Goal: Transaction & Acquisition: Purchase product/service

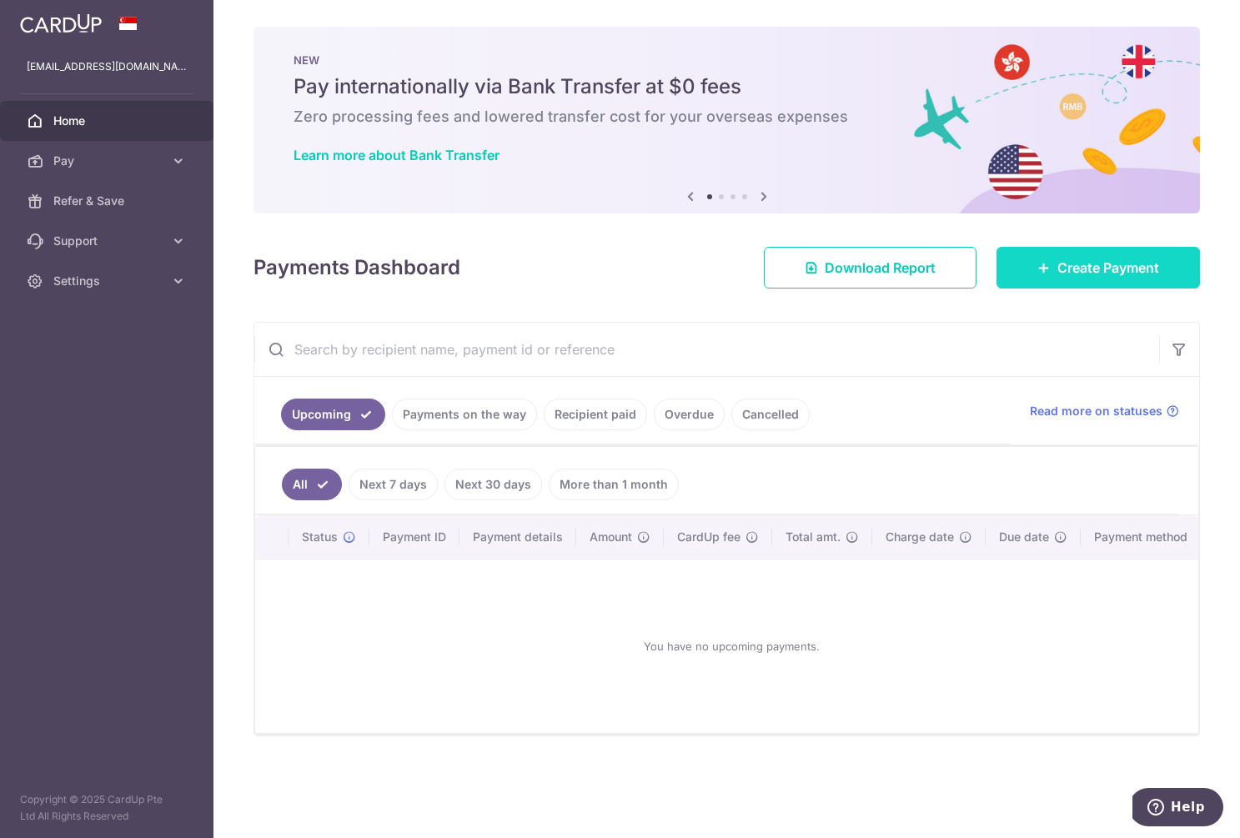
click at [1064, 250] on link "Create Payment" at bounding box center [1099, 268] width 204 height 42
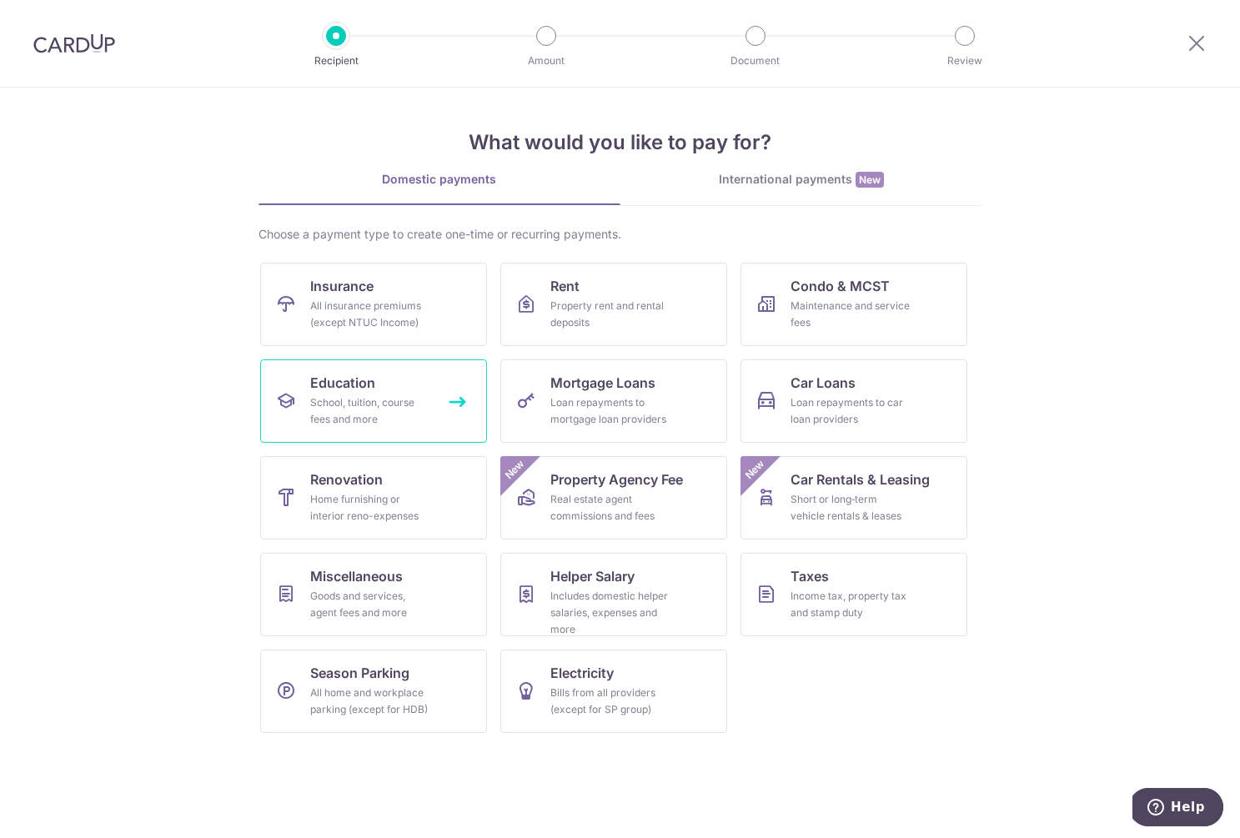
click at [394, 401] on div "School, tuition, course fees and more" at bounding box center [370, 410] width 120 height 33
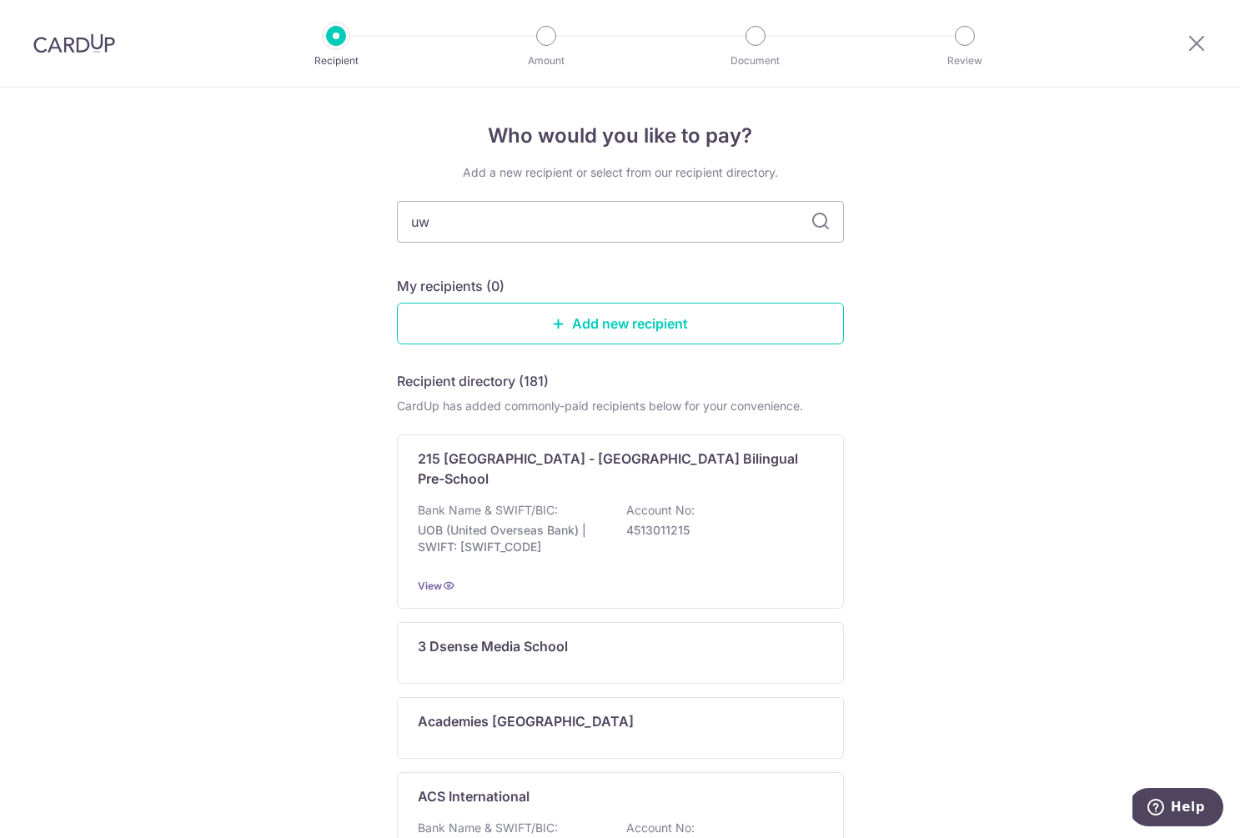
type input "uwc"
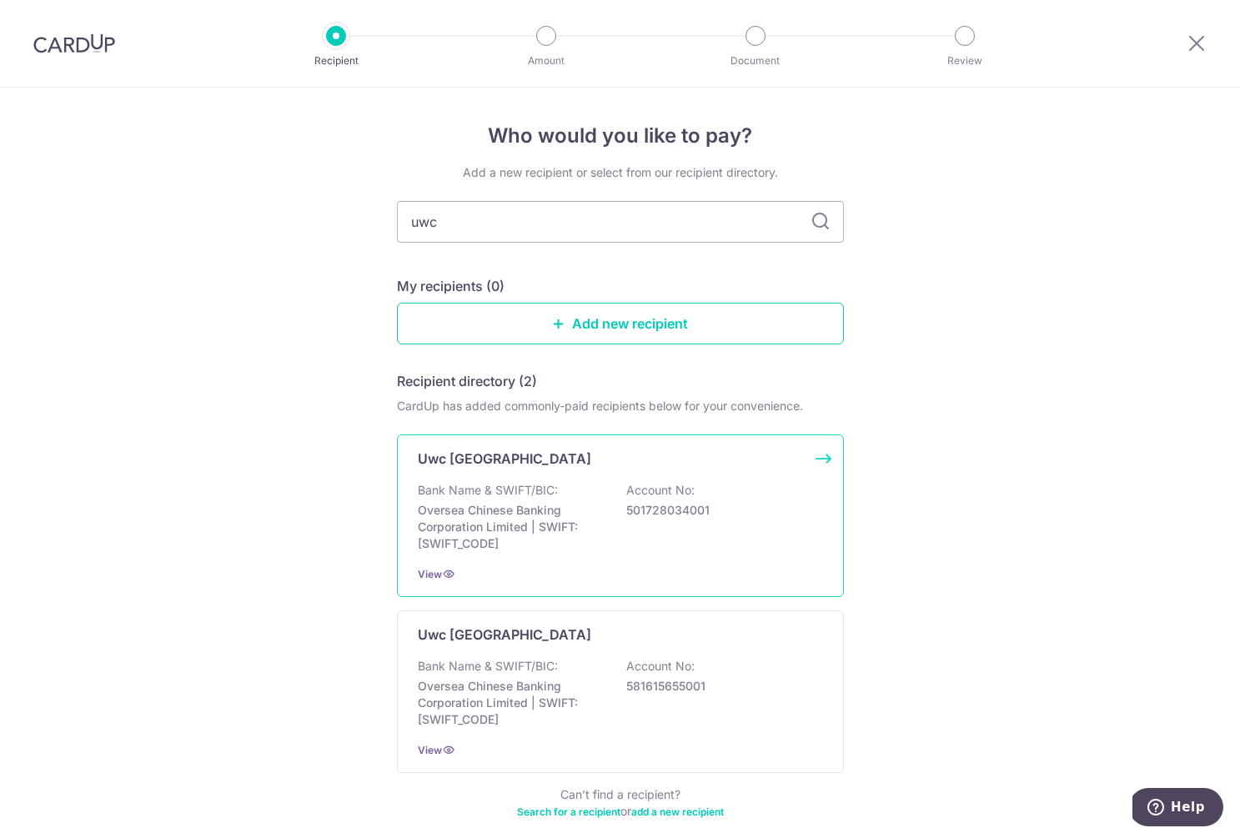
click at [485, 454] on p "Uwc [GEOGRAPHIC_DATA]" at bounding box center [504, 459] width 173 height 20
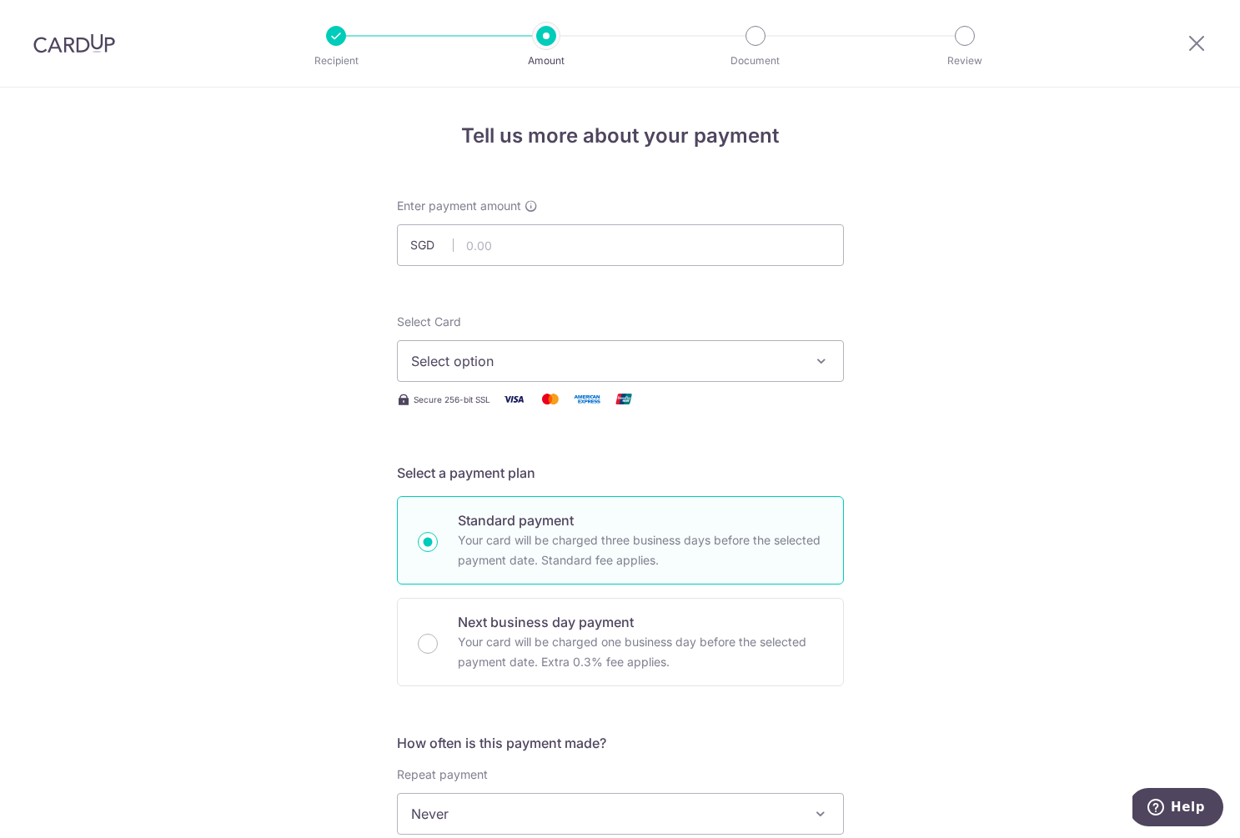
click at [728, 355] on span "Select option" at bounding box center [605, 361] width 389 height 20
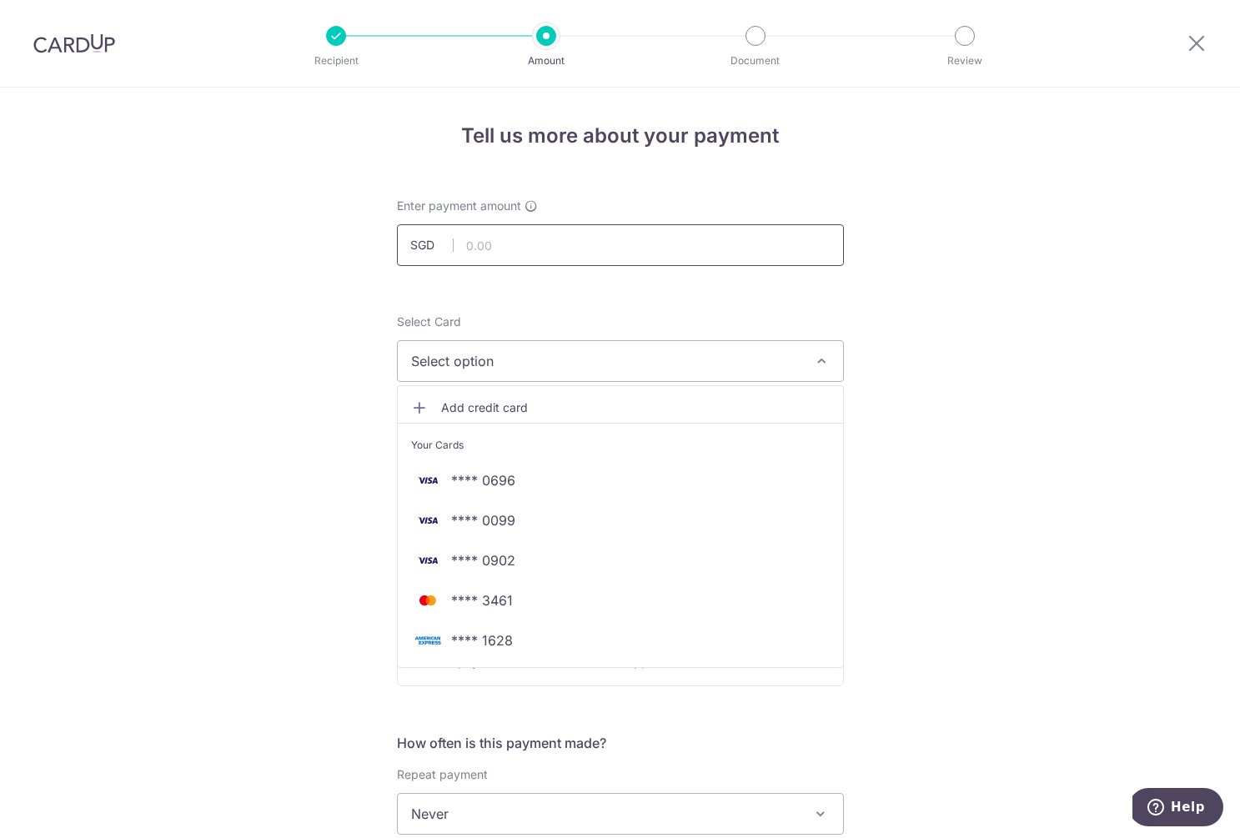
click at [522, 234] on input "text" at bounding box center [620, 245] width 447 height 42
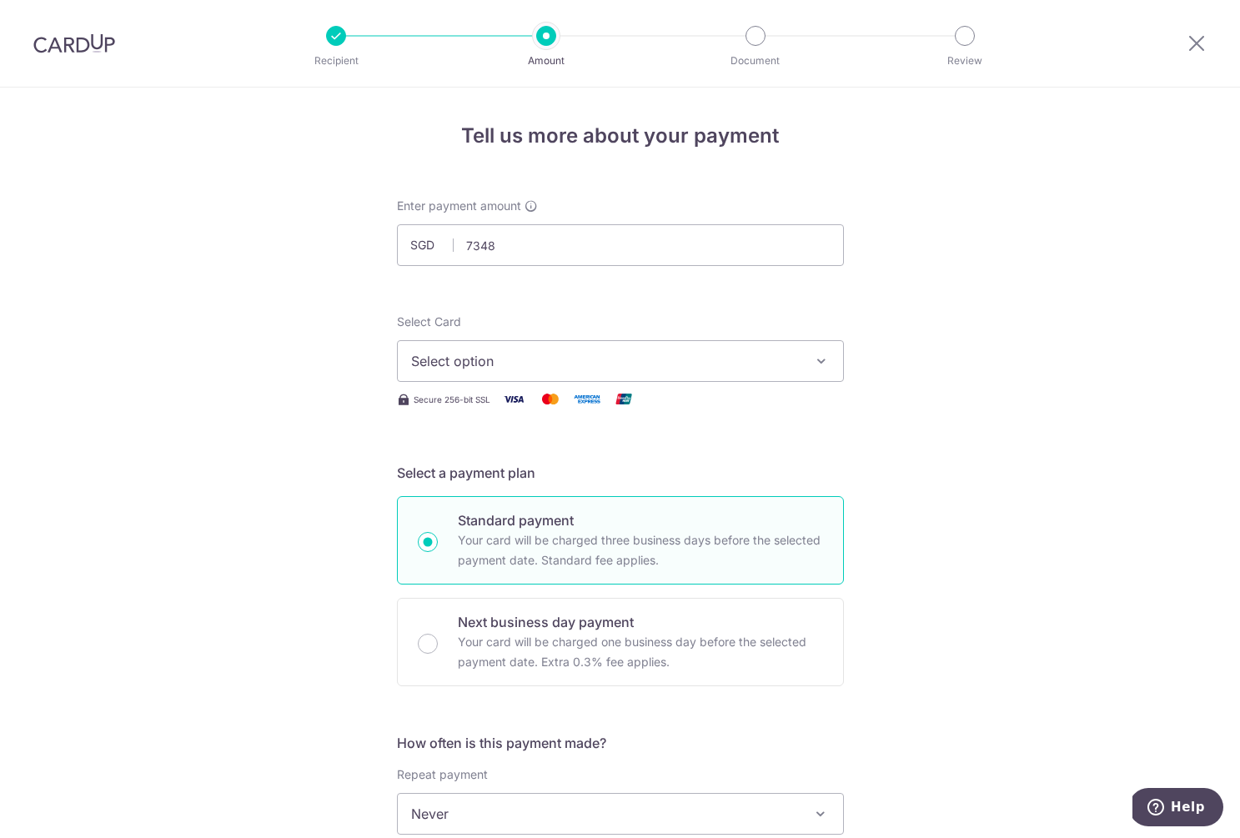
type input "7,348.00"
click at [495, 357] on span "Select option" at bounding box center [605, 361] width 389 height 20
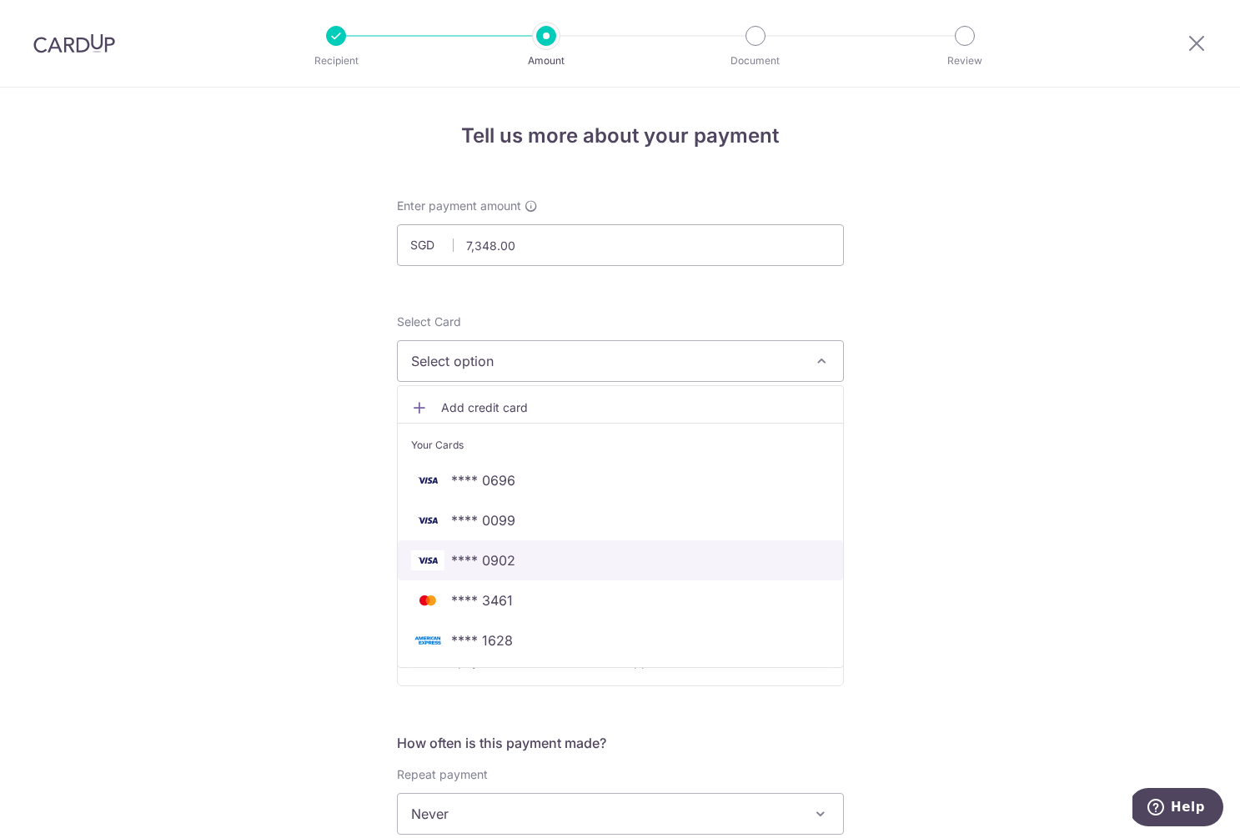
click at [505, 555] on span "**** 0902" at bounding box center [483, 560] width 64 height 20
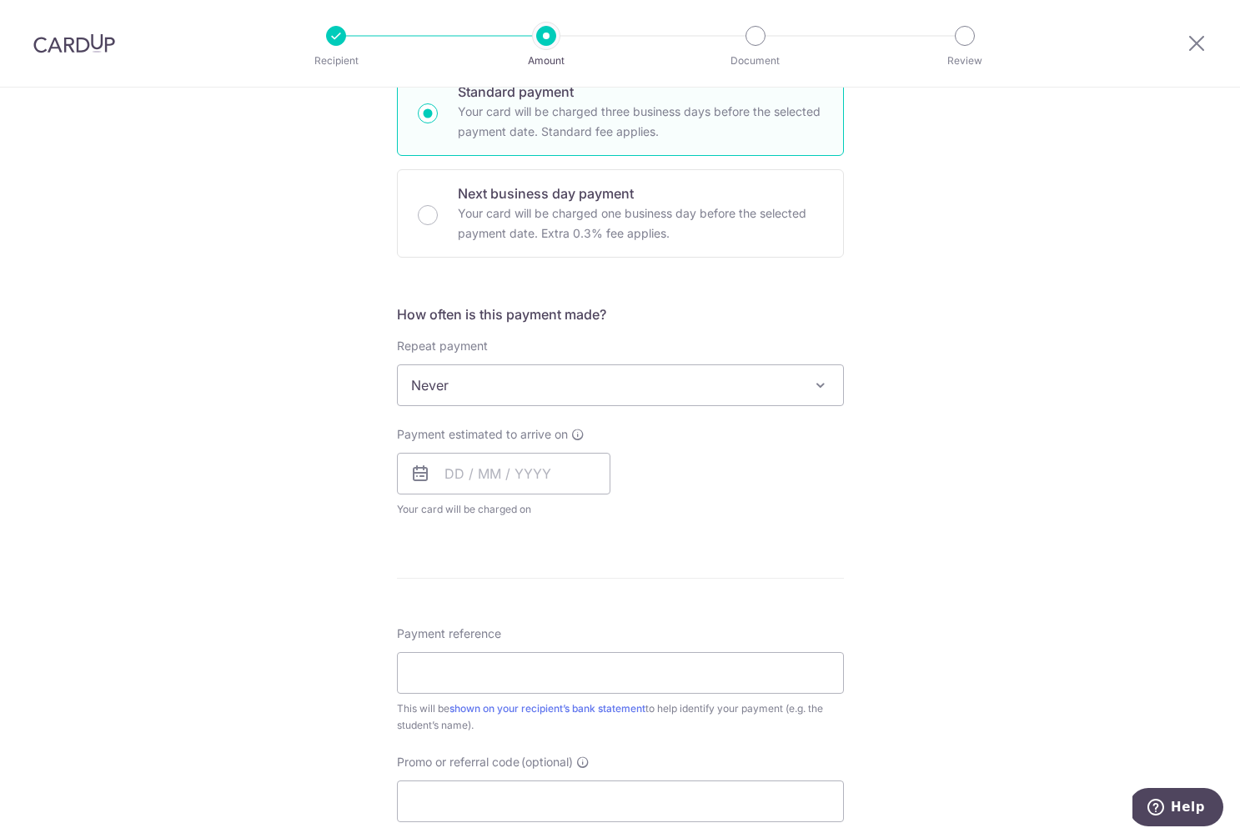
scroll to position [433, 0]
click at [514, 480] on input "text" at bounding box center [504, 470] width 214 height 42
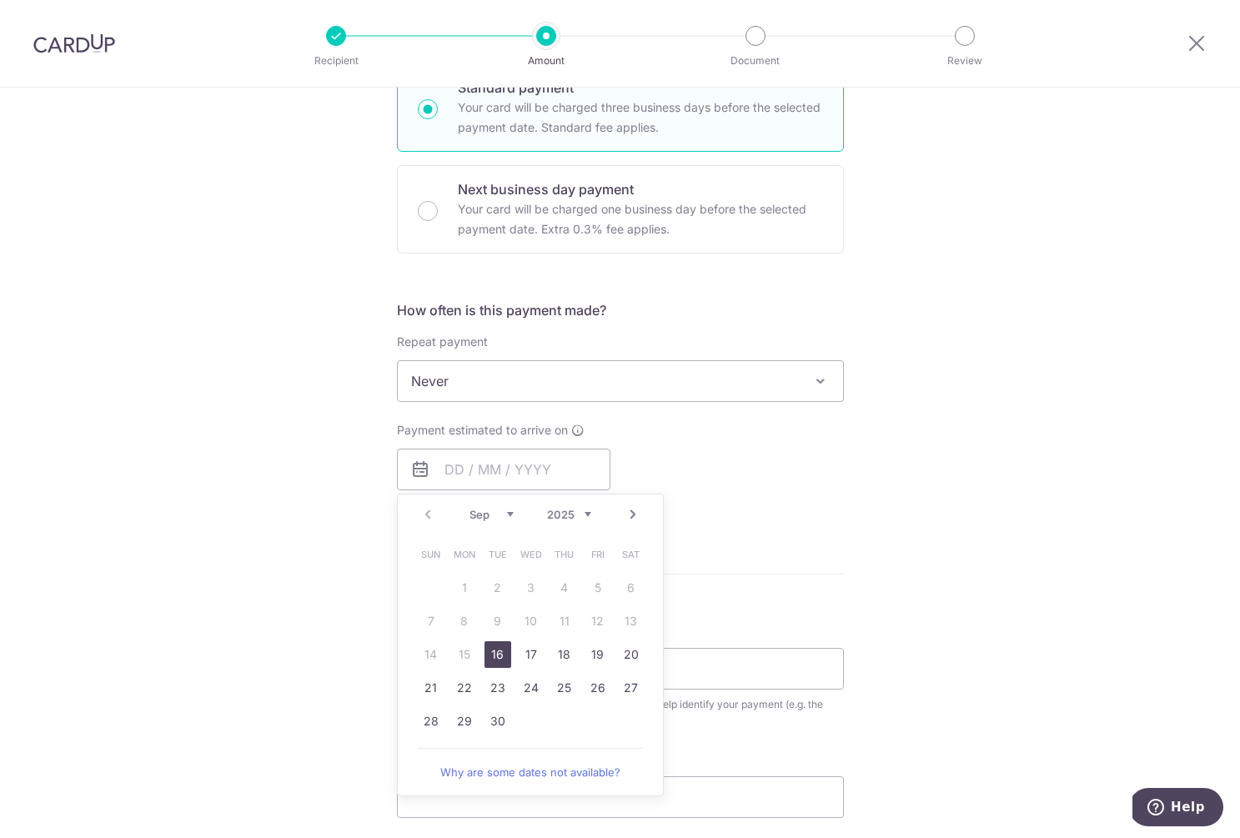
click at [320, 570] on div "Tell us more about your payment Enter payment amount SGD 7,348.00 7348.00 Selec…" at bounding box center [620, 409] width 1240 height 1509
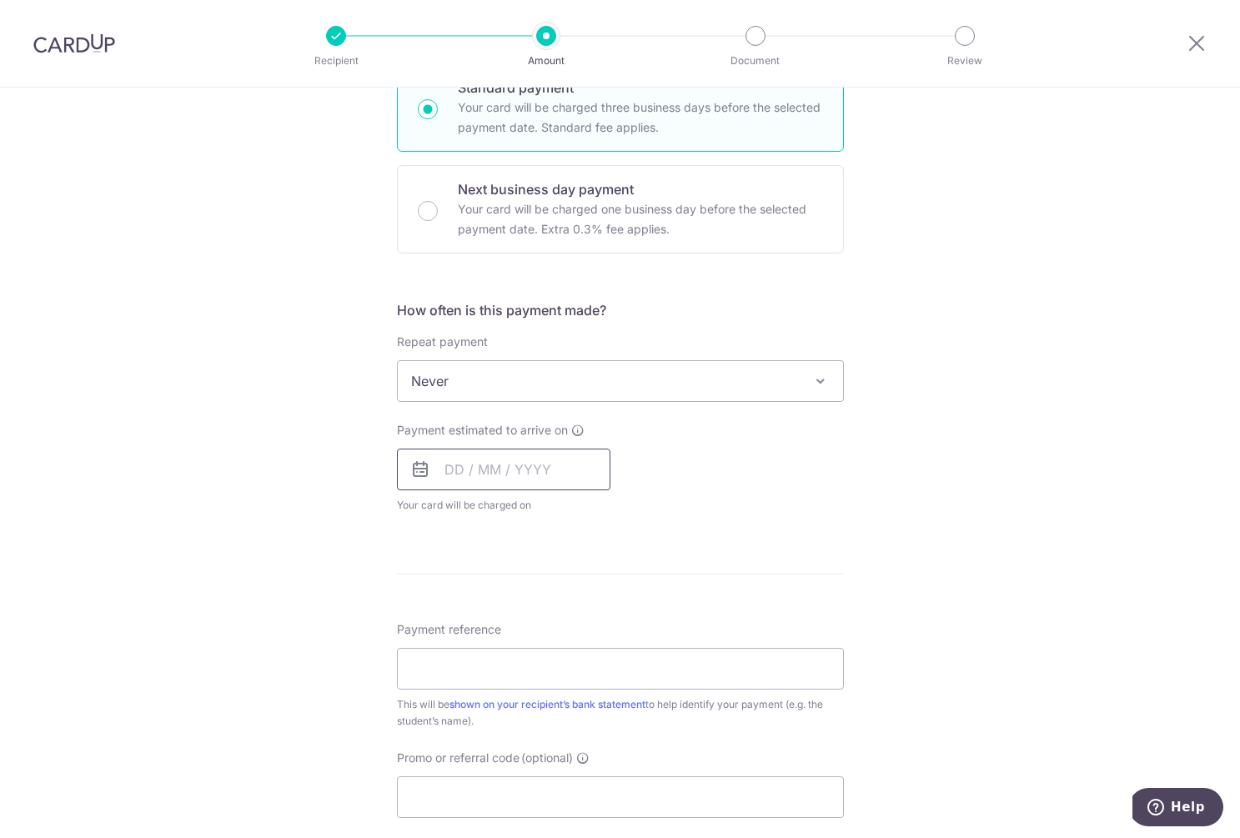
click at [447, 470] on input "text" at bounding box center [504, 470] width 214 height 42
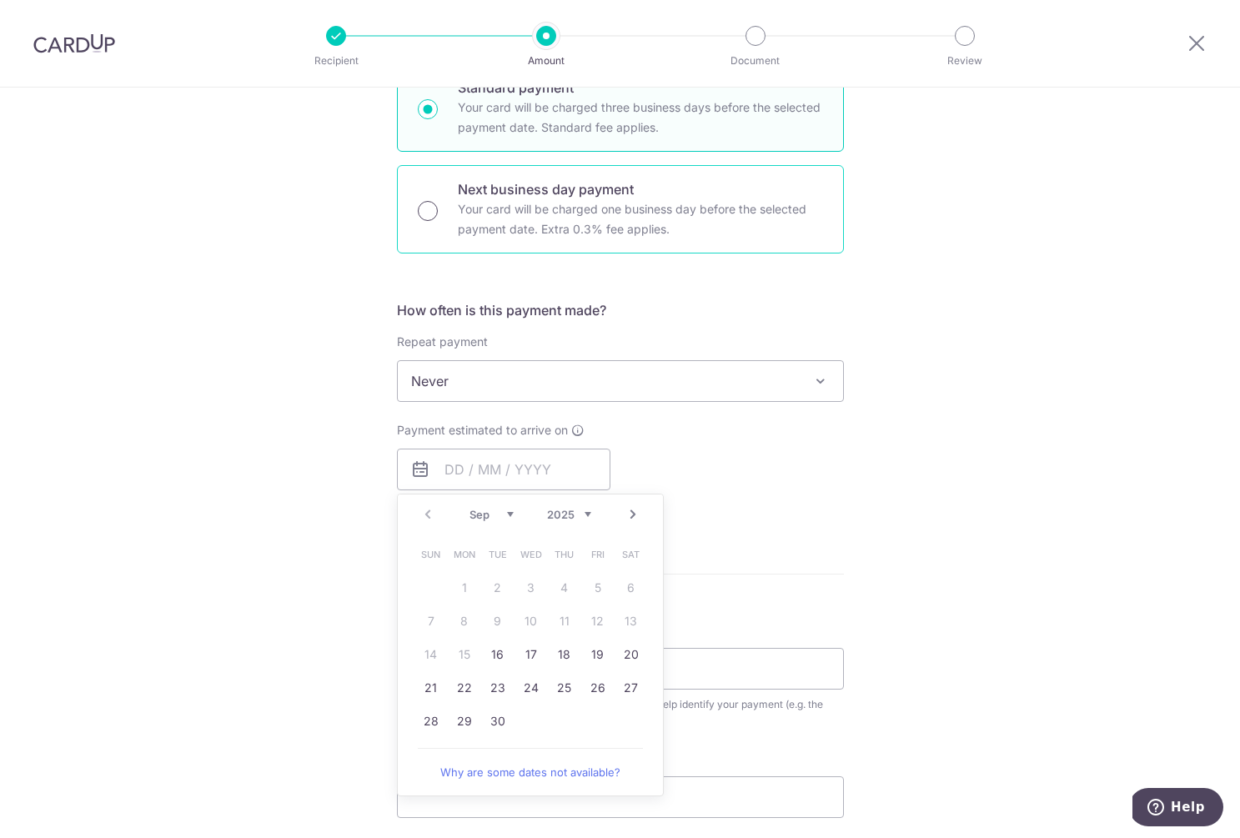
click at [431, 212] on input "Next business day payment Your card will be charged one business day before the…" at bounding box center [428, 211] width 20 height 20
radio input "true"
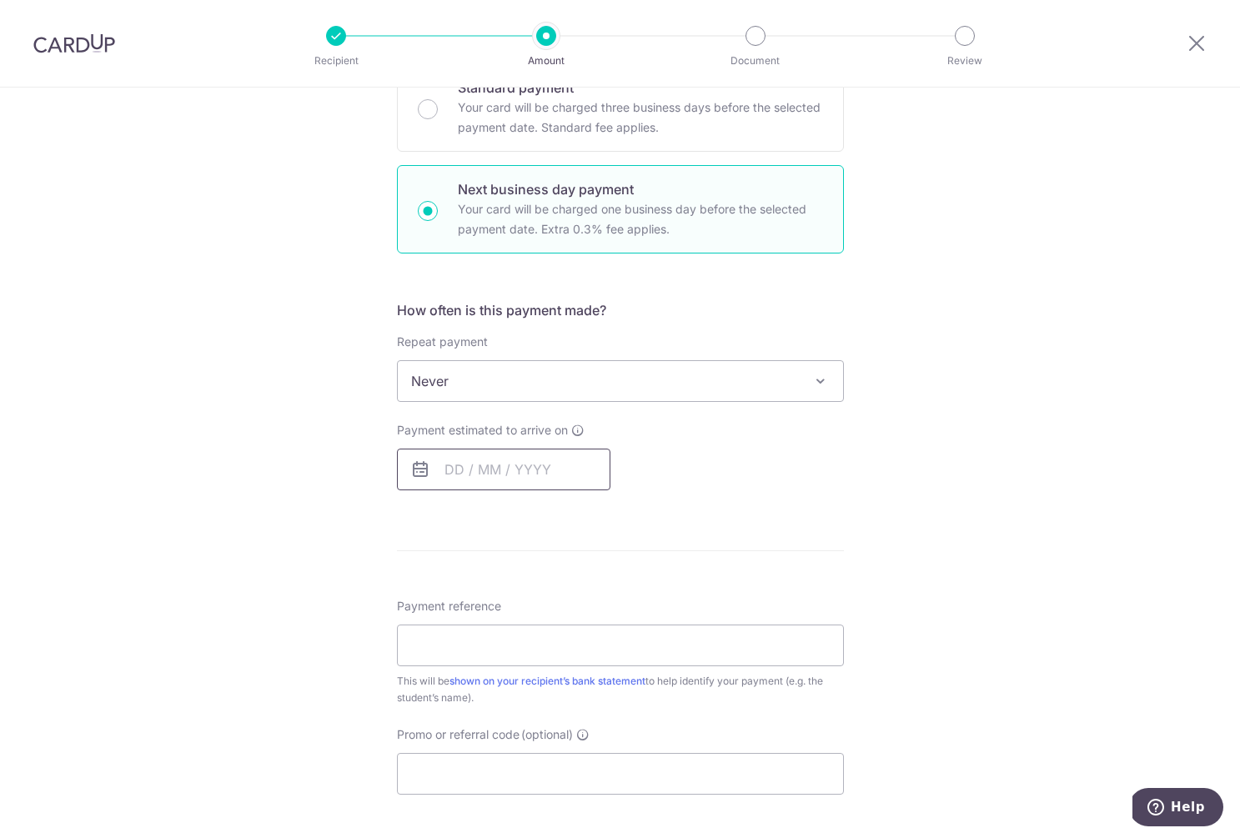
click at [446, 462] on input "text" at bounding box center [504, 470] width 214 height 42
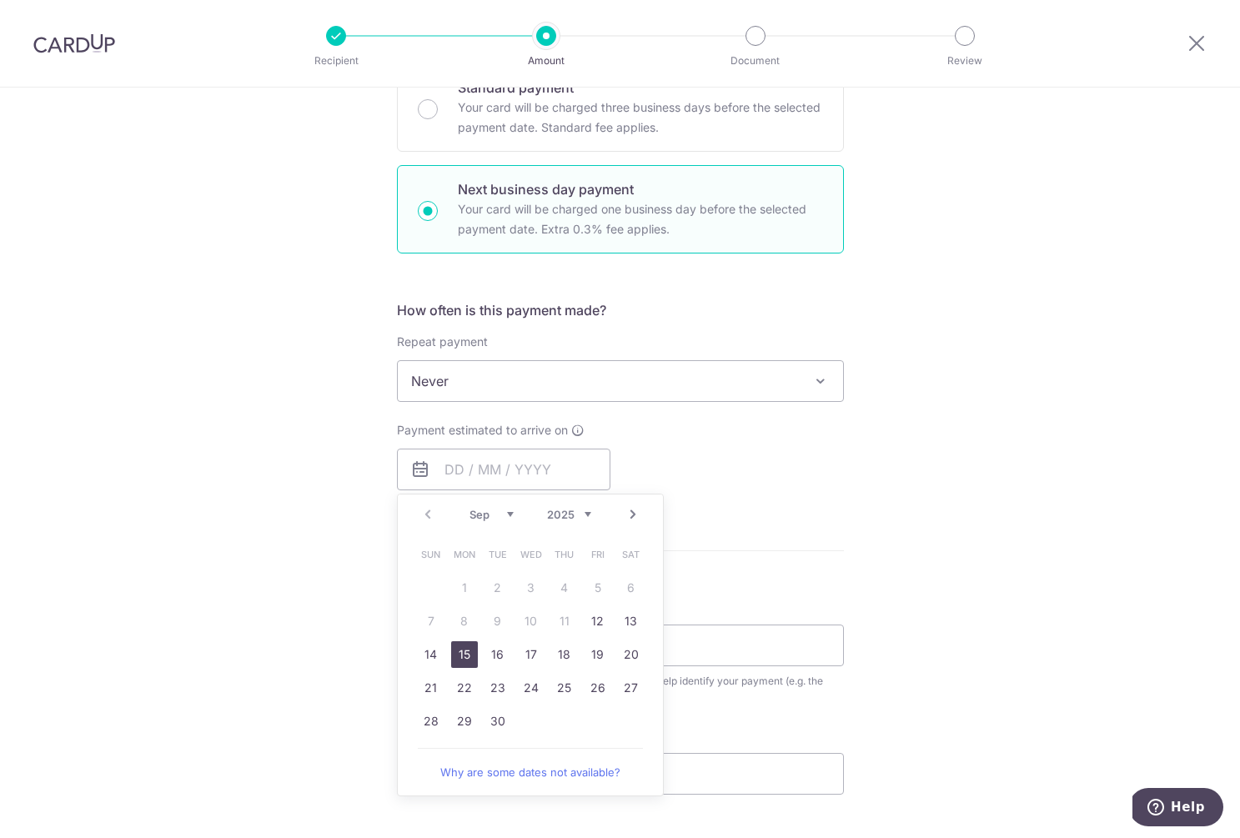
click at [459, 653] on link "15" at bounding box center [464, 654] width 27 height 27
type input "15/09/2025"
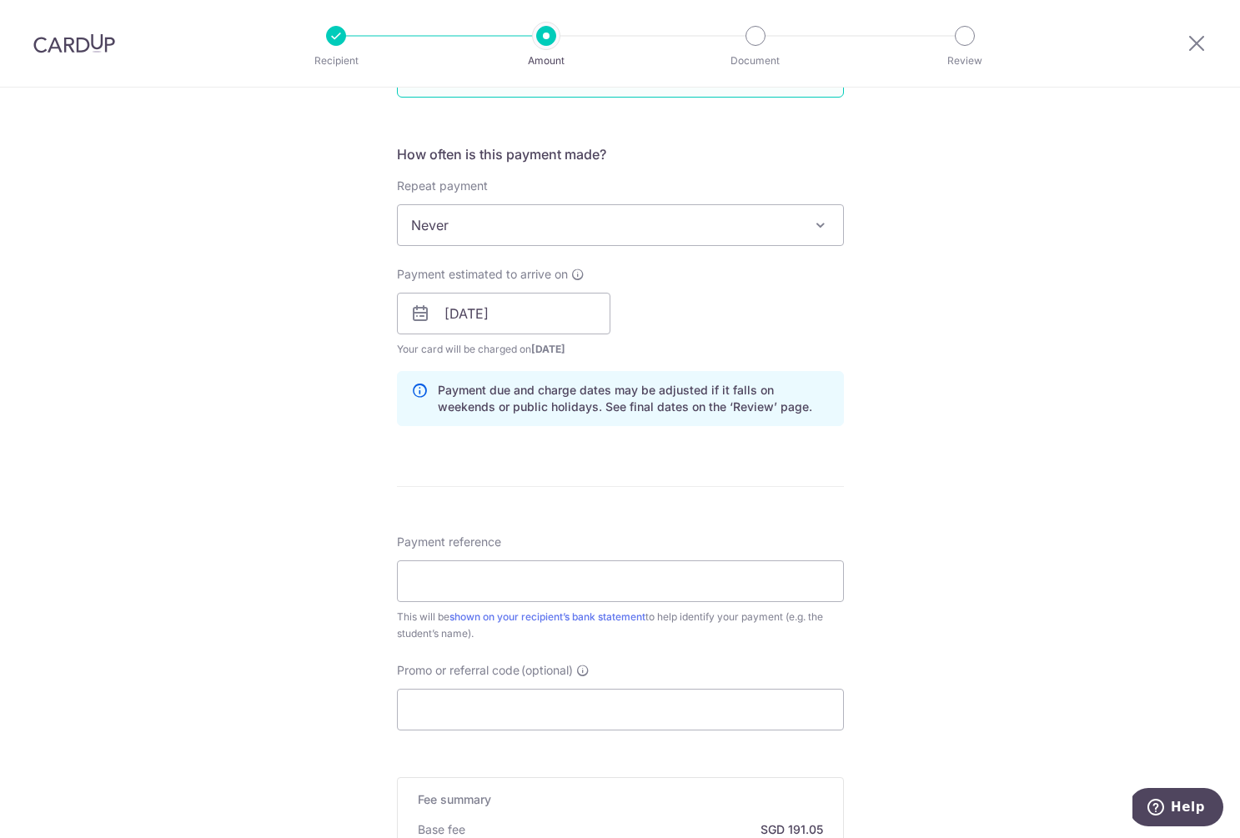
scroll to position [601, 0]
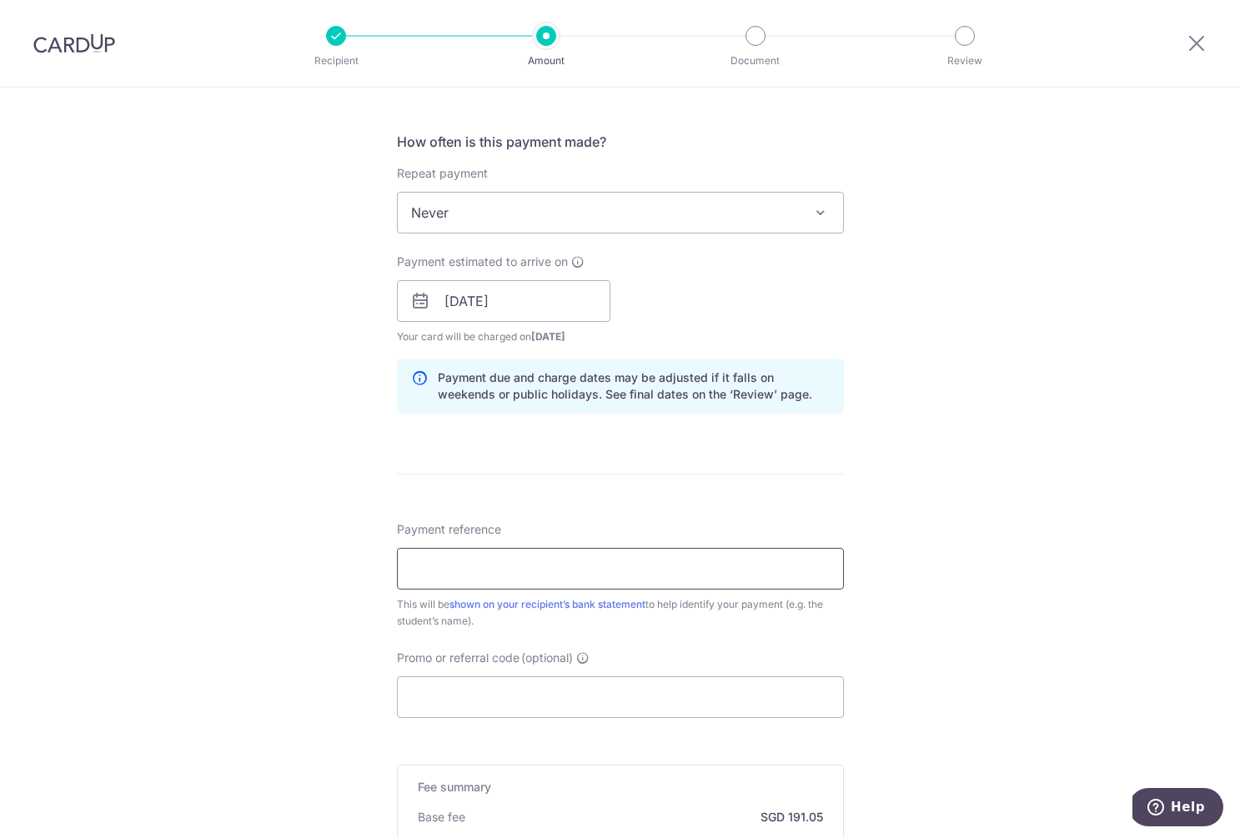
click at [433, 577] on input "Payment reference" at bounding box center [620, 569] width 447 height 42
paste input "121824"
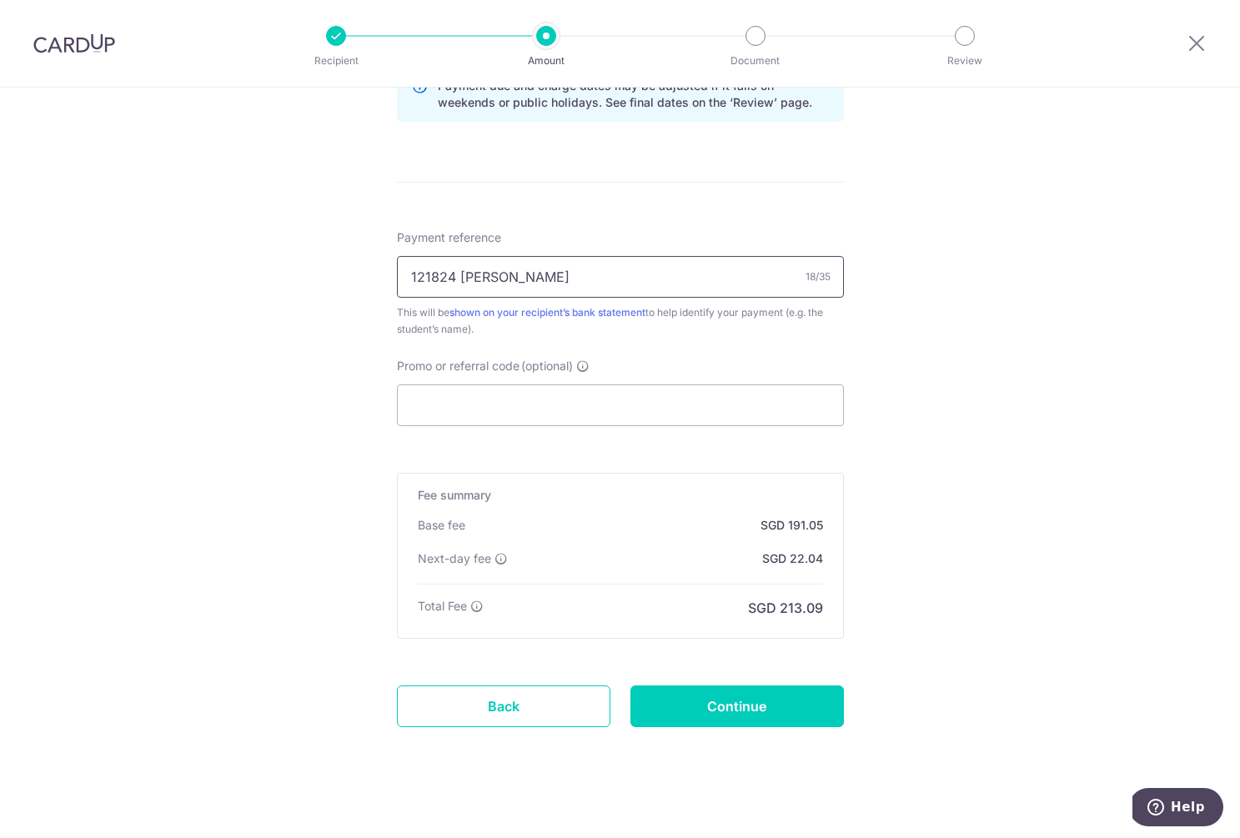
scroll to position [896, 0]
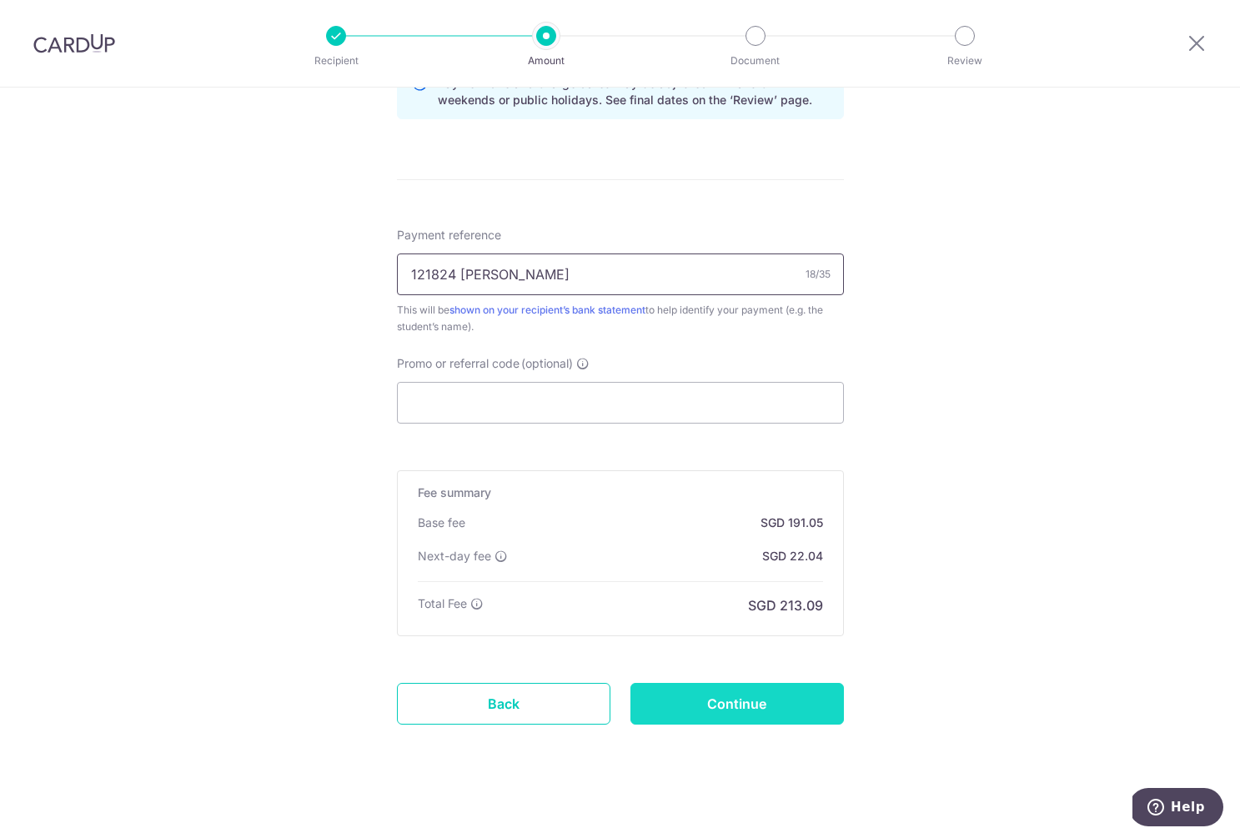
type input "121824 [PERSON_NAME]"
click at [755, 706] on input "Continue" at bounding box center [738, 704] width 214 height 42
type input "Create Schedule"
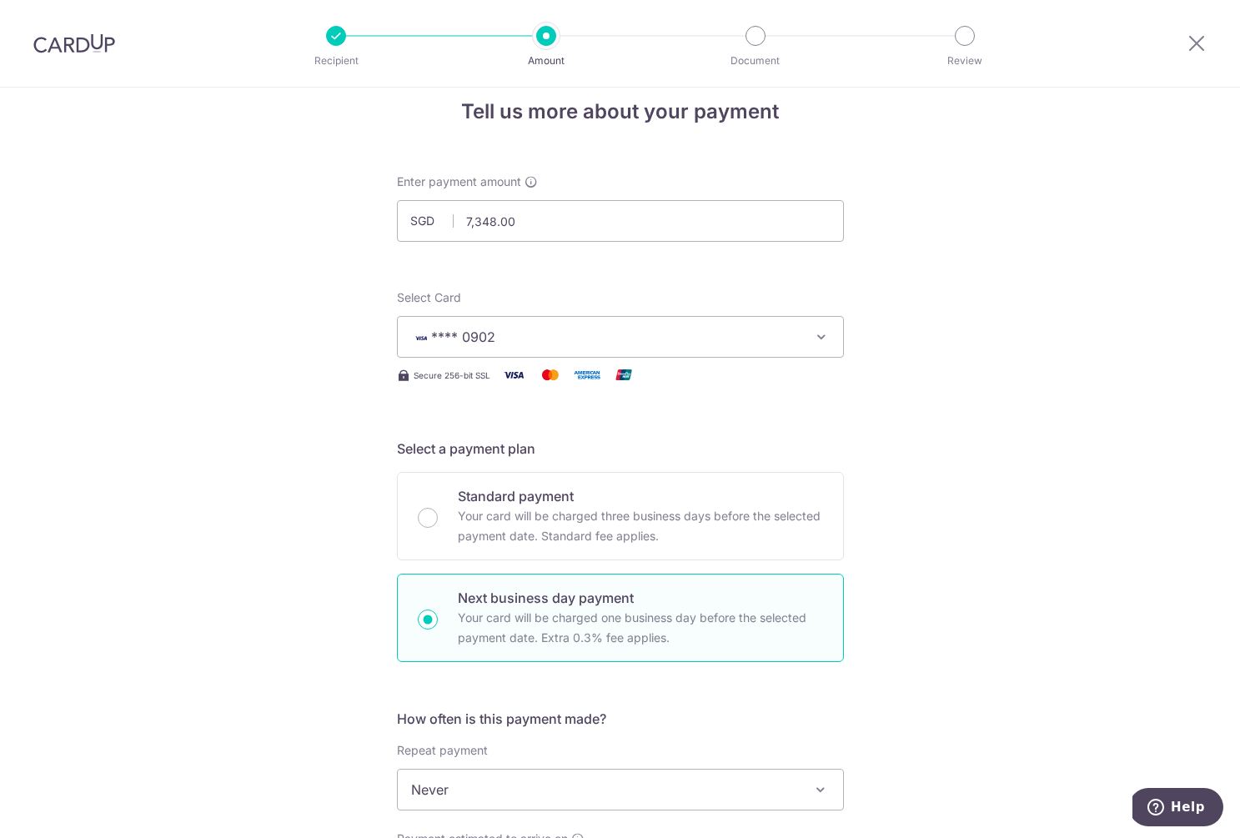
scroll to position [14, 0]
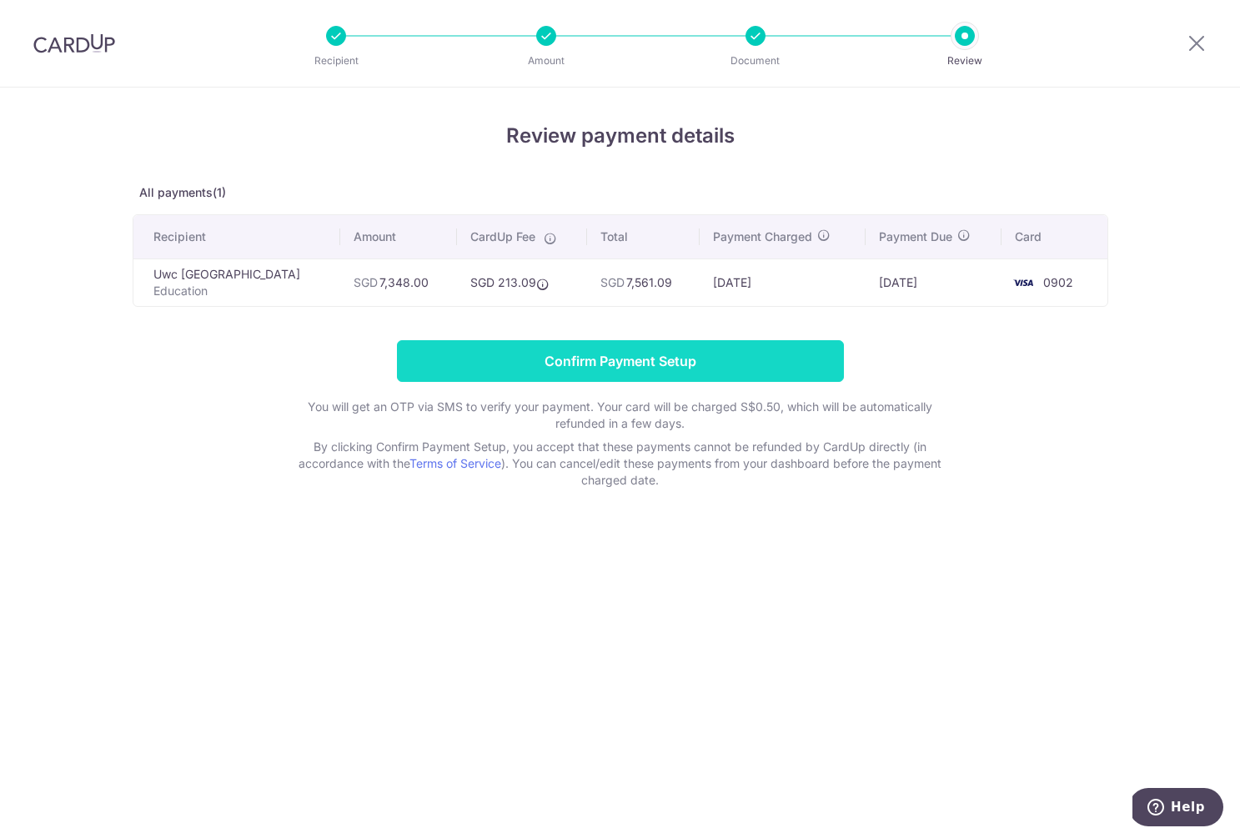
click at [676, 374] on input "Confirm Payment Setup" at bounding box center [620, 361] width 447 height 42
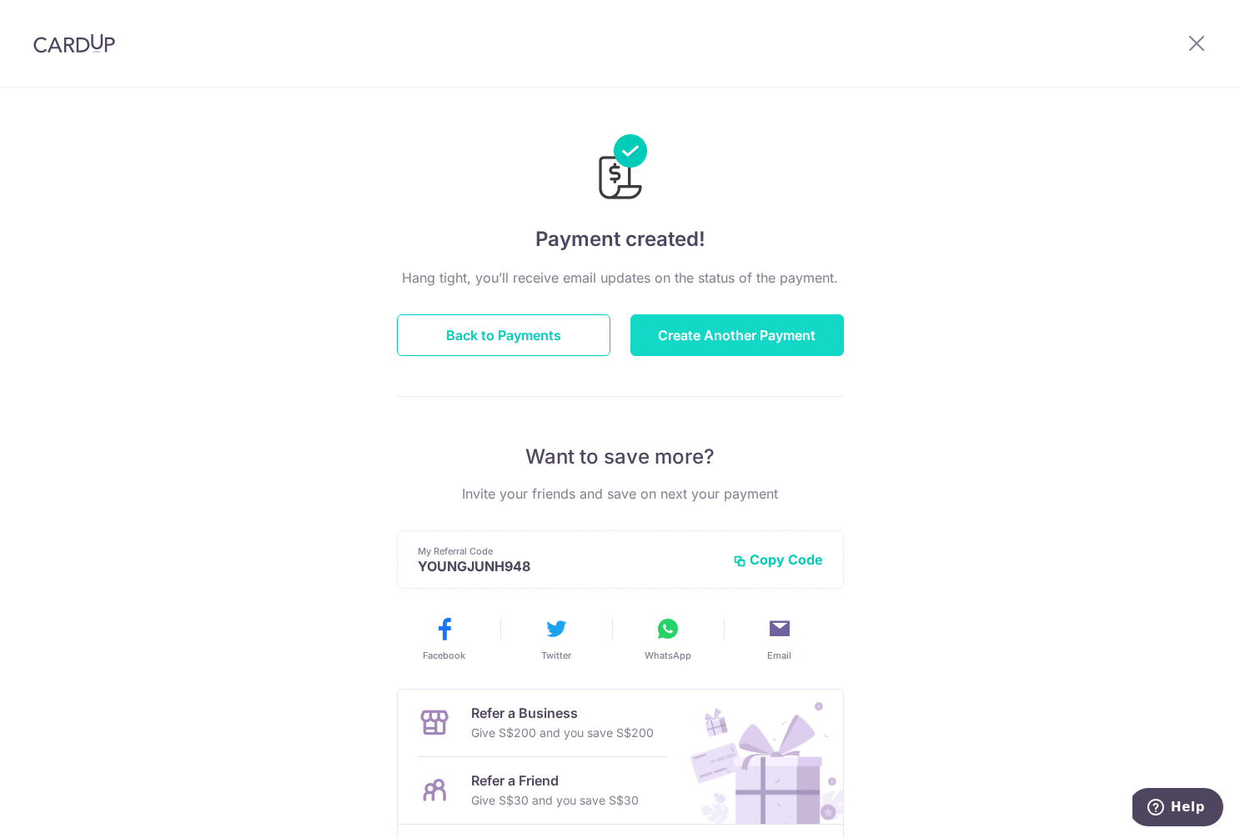
click at [689, 333] on button "Create Another Payment" at bounding box center [738, 335] width 214 height 42
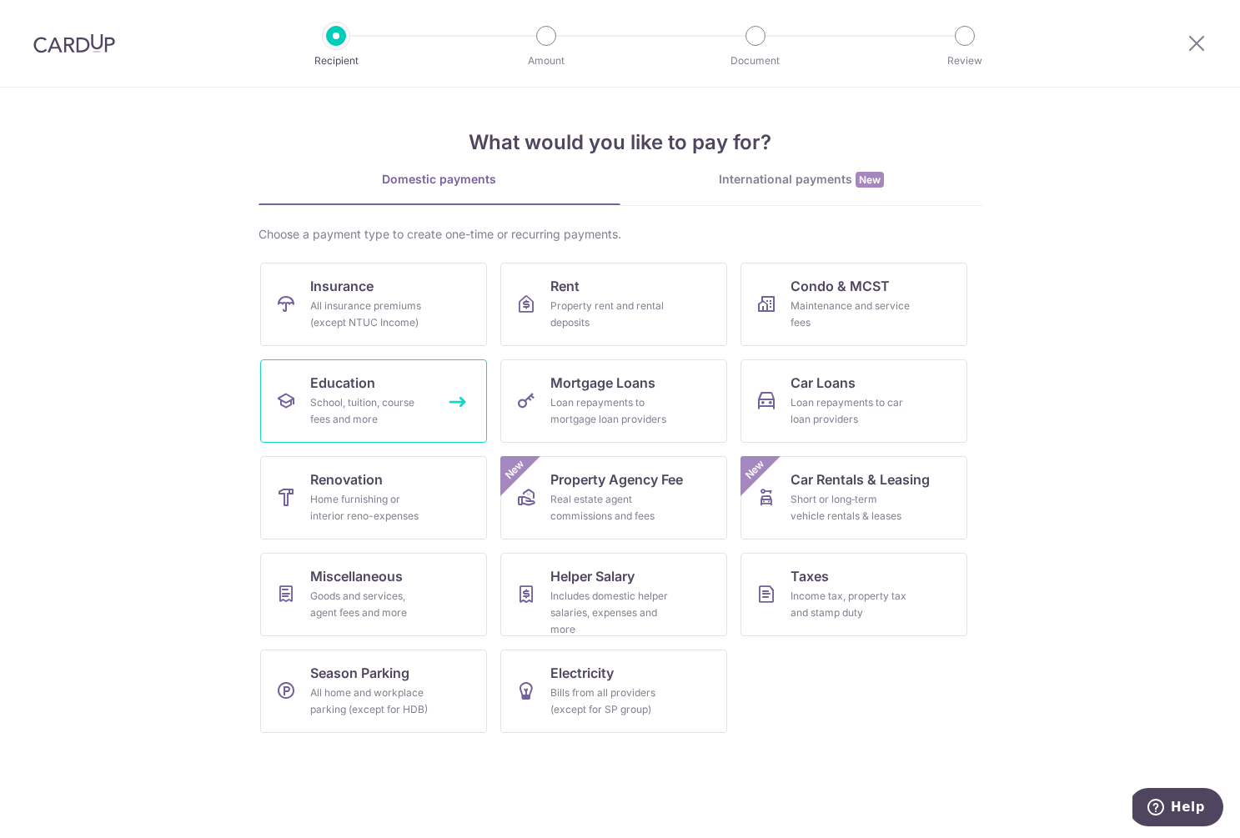
click at [386, 426] on div "School, tuition, course fees and more" at bounding box center [370, 410] width 120 height 33
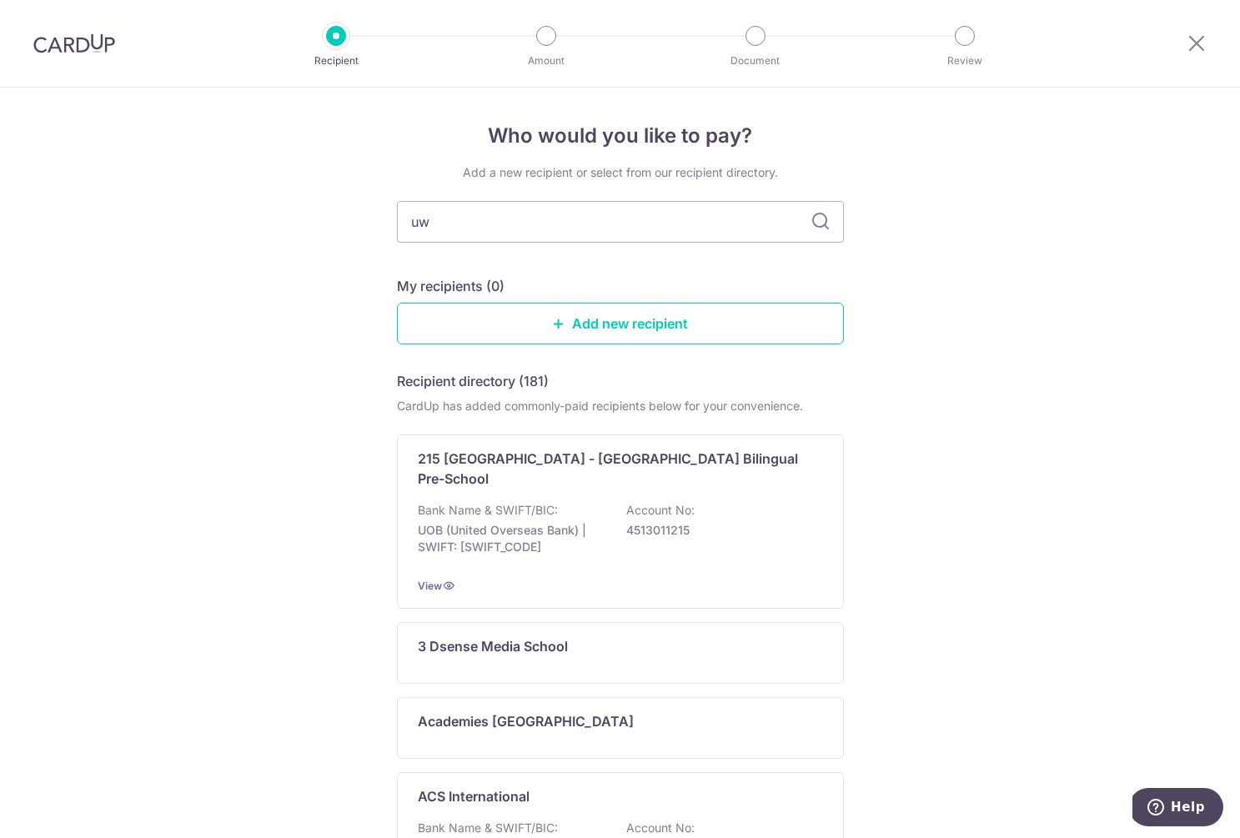
type input "uwc"
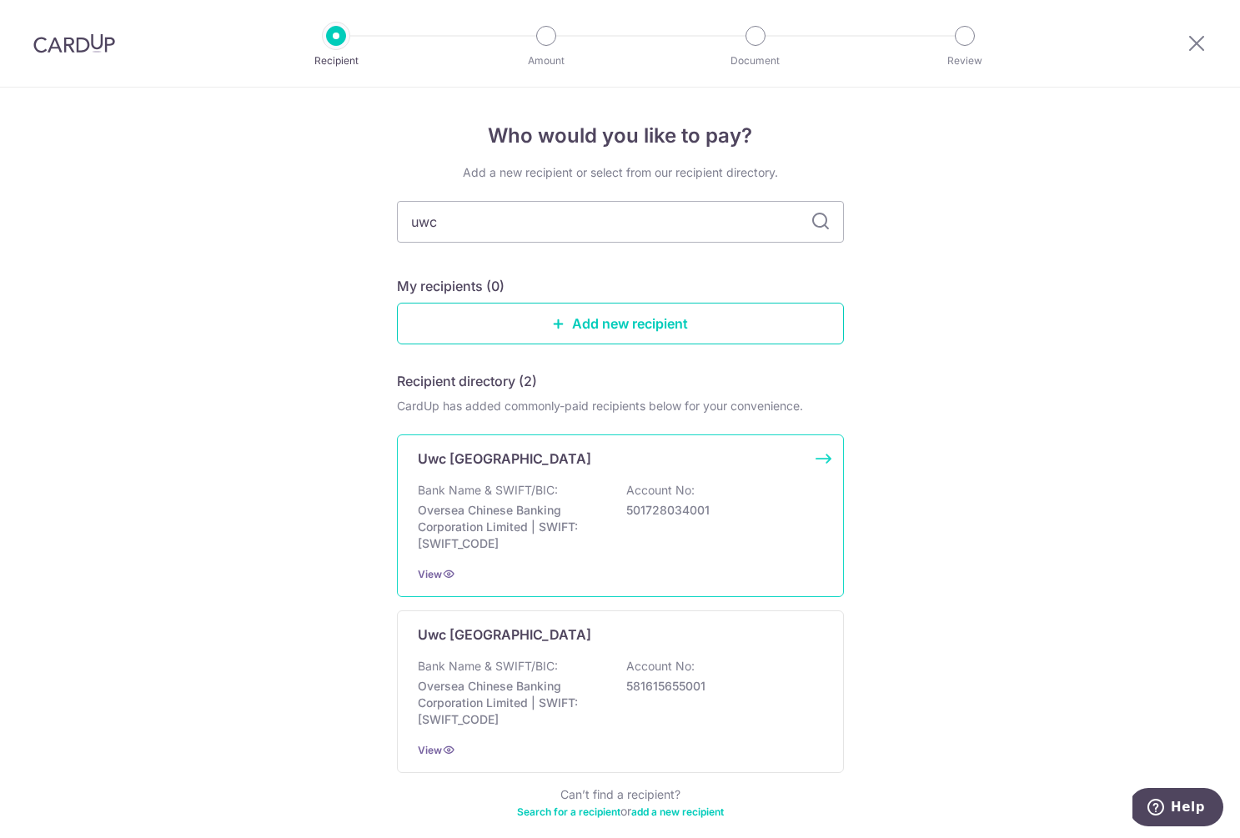
click at [490, 460] on p "Uwc [GEOGRAPHIC_DATA]" at bounding box center [504, 459] width 173 height 20
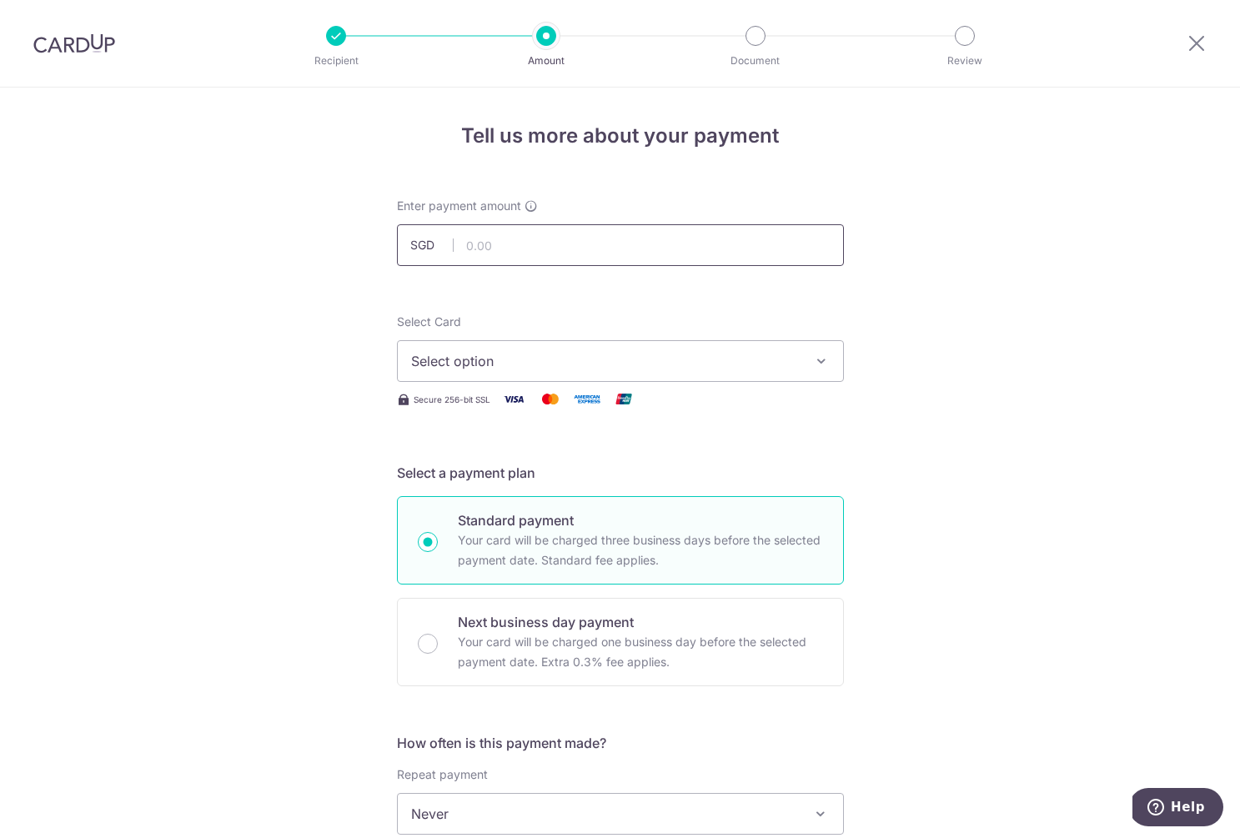
click at [555, 249] on input "text" at bounding box center [620, 245] width 447 height 42
type input "7,348.00"
click at [531, 369] on span "Select option" at bounding box center [605, 361] width 389 height 20
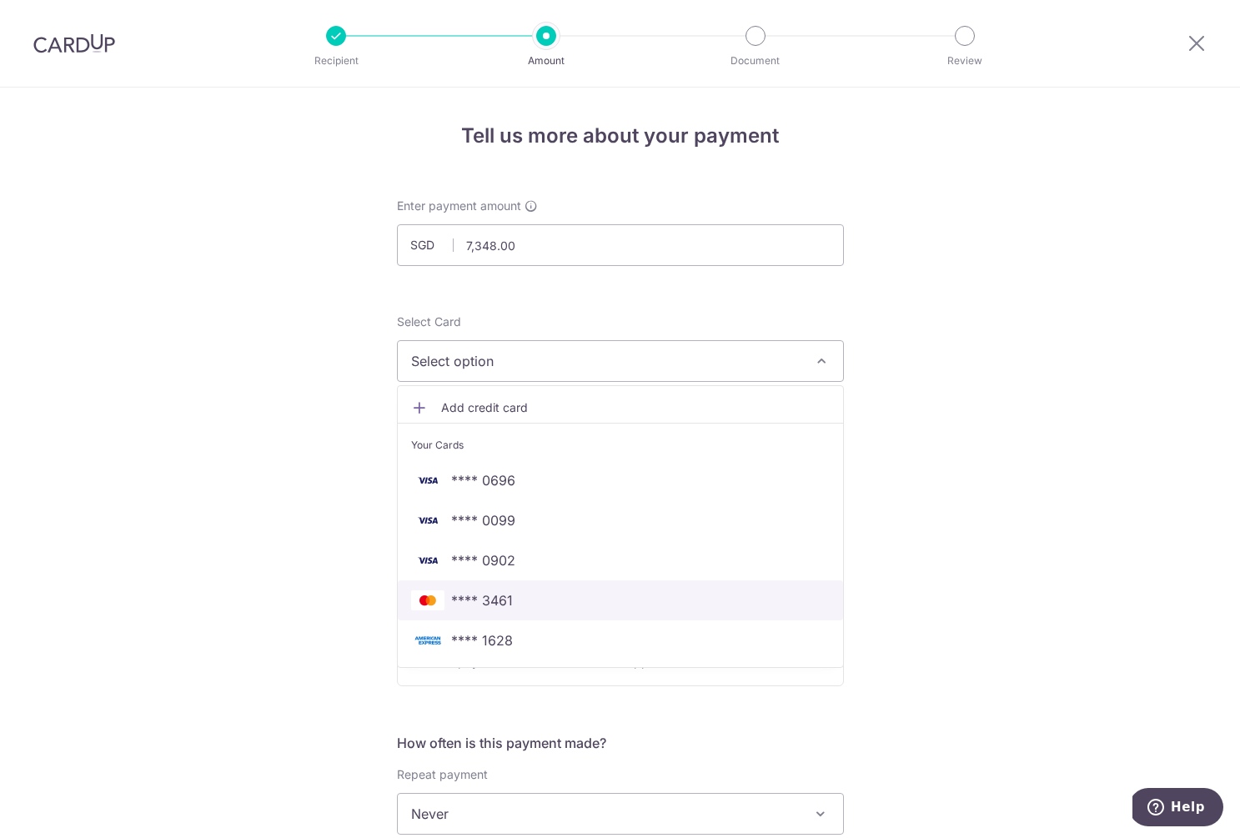
click at [514, 603] on span "**** 3461" at bounding box center [620, 600] width 419 height 20
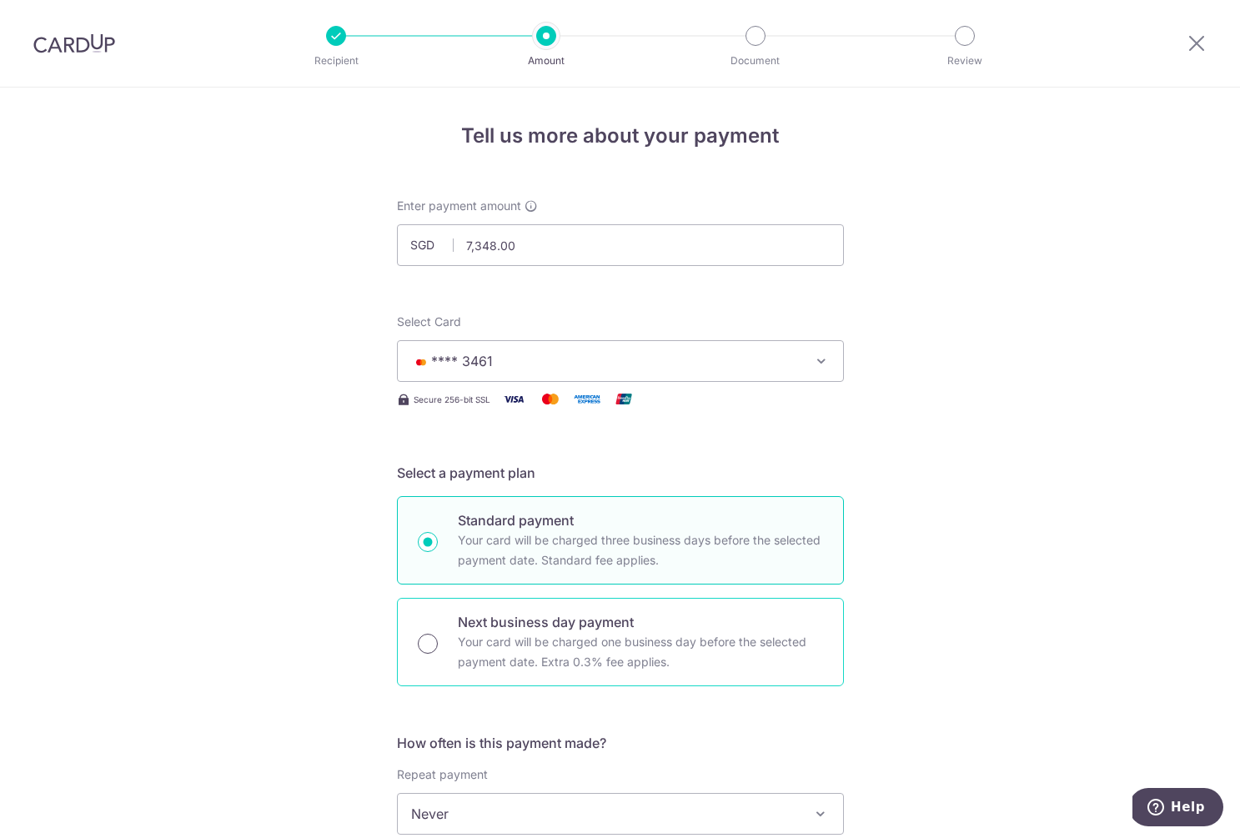
click at [426, 646] on input "Next business day payment Your card will be charged one business day before the…" at bounding box center [428, 644] width 20 height 20
radio input "true"
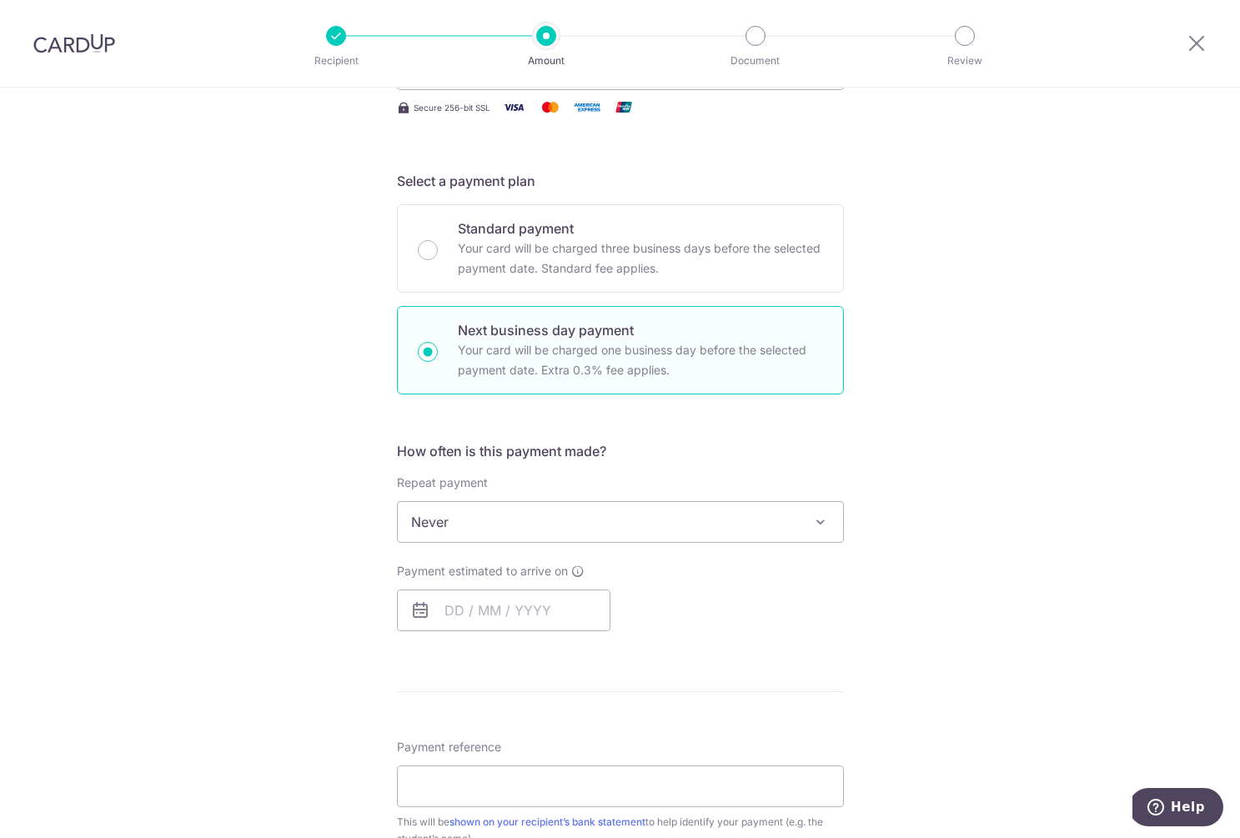
scroll to position [330, 0]
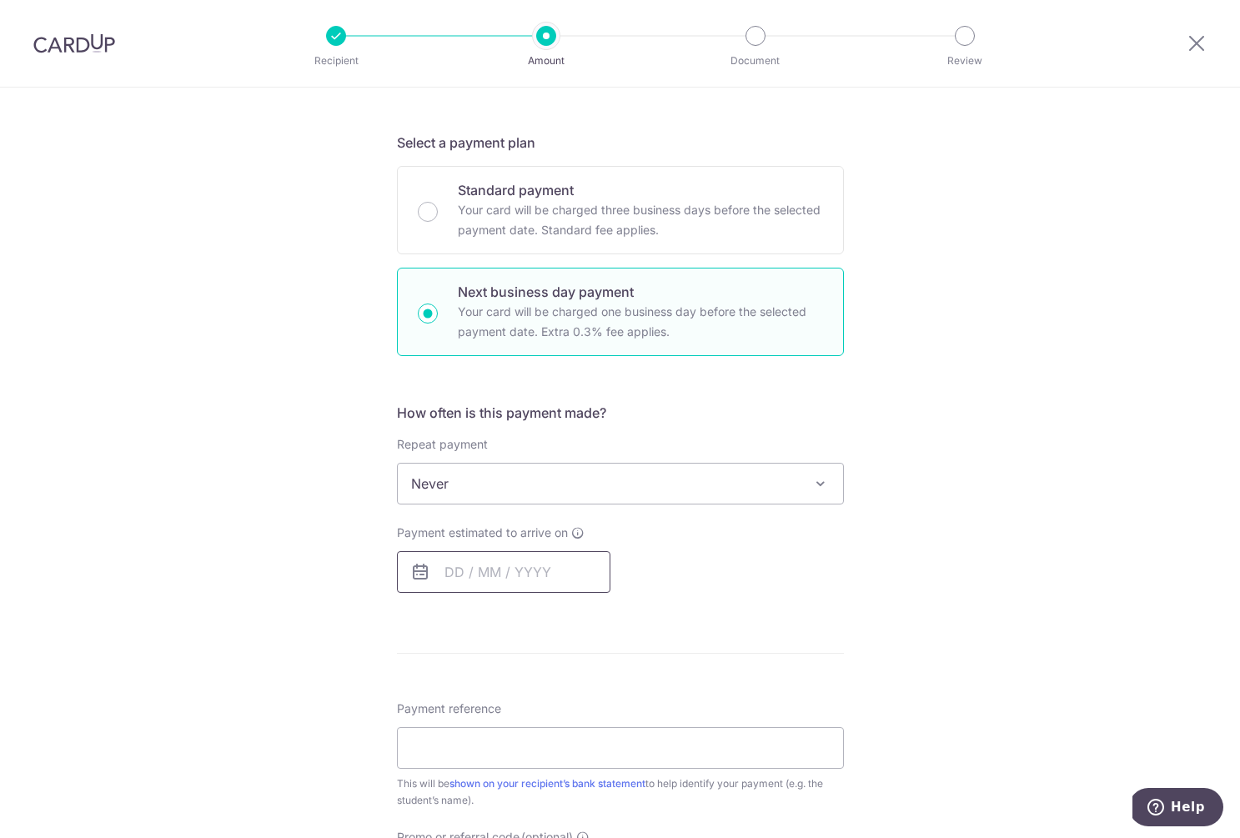
click at [455, 565] on input "text" at bounding box center [504, 572] width 214 height 42
click at [455, 761] on link "15" at bounding box center [464, 757] width 27 height 27
type input "[DATE]"
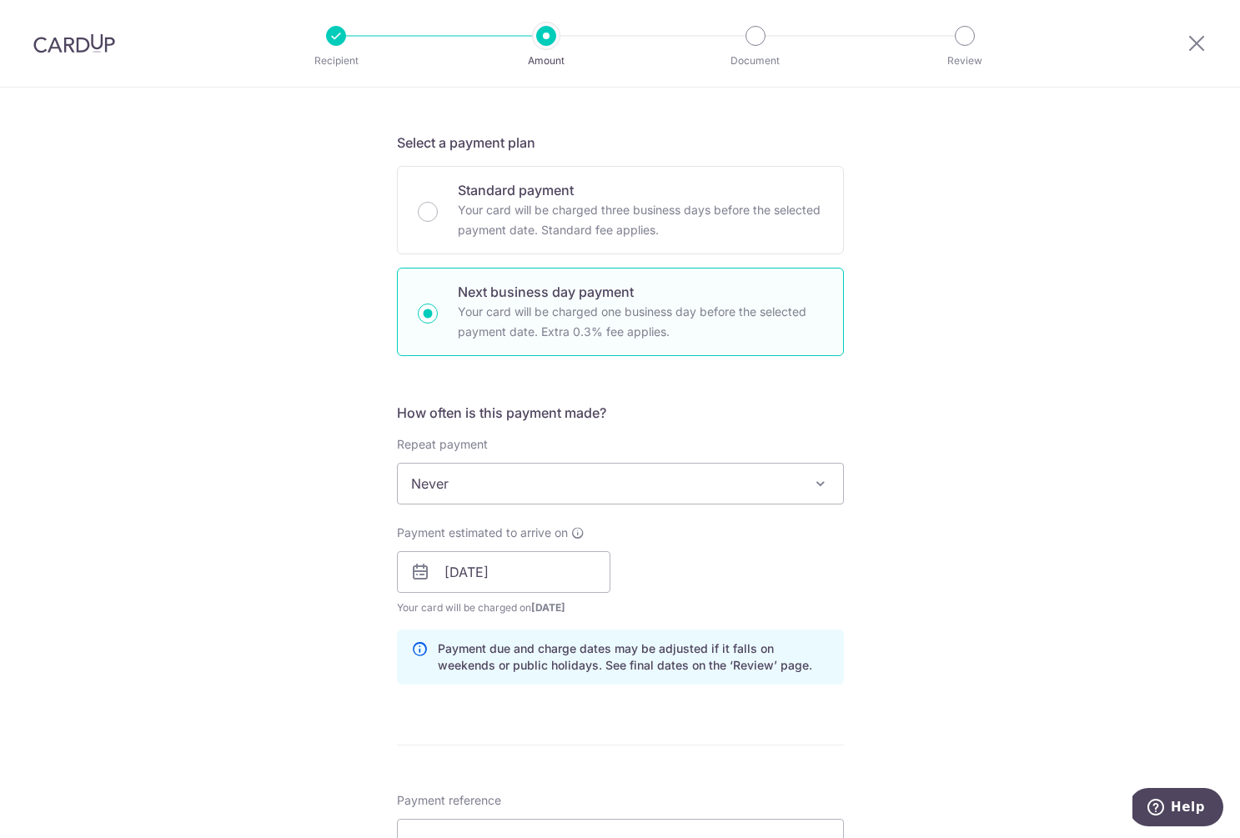
click at [322, 683] on div "Tell us more about your payment Enter payment amount SGD 7,348.00 7348.00 Selec…" at bounding box center [620, 586] width 1240 height 1658
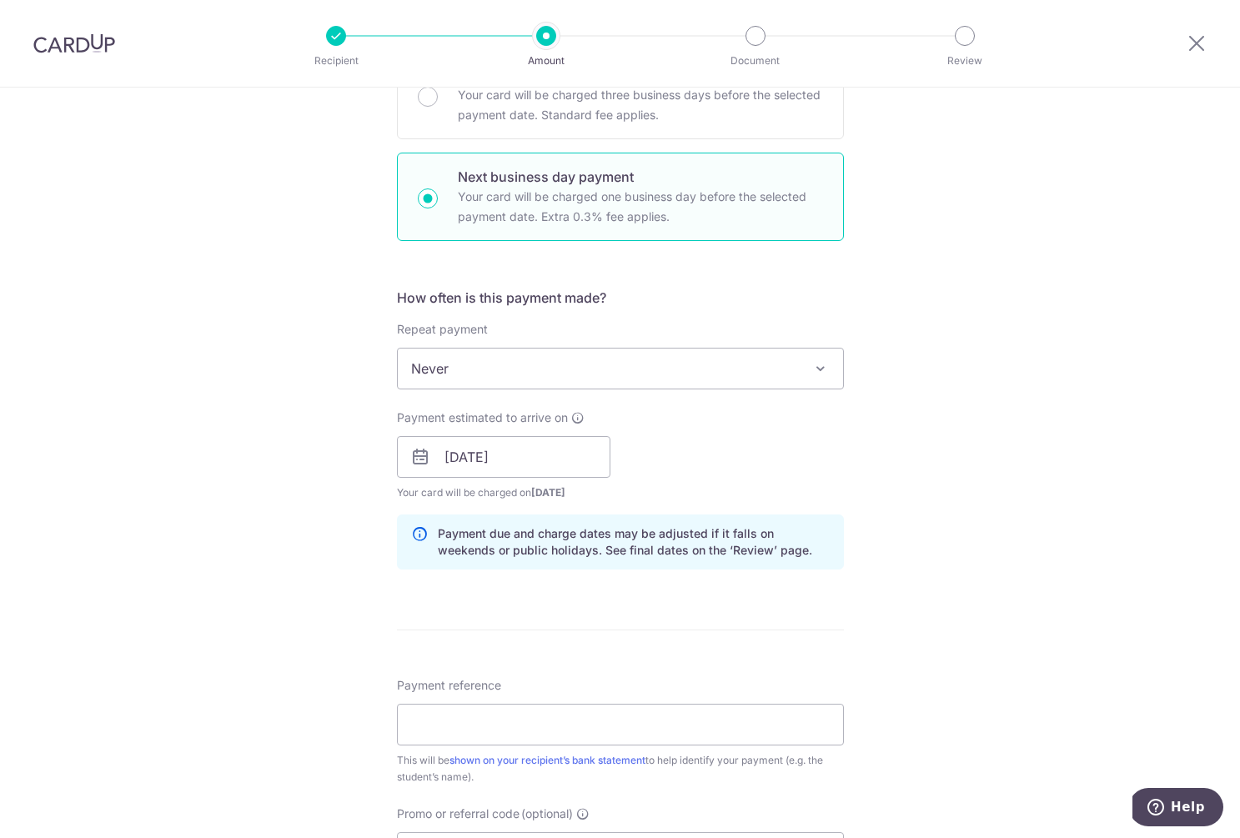
scroll to position [497, 0]
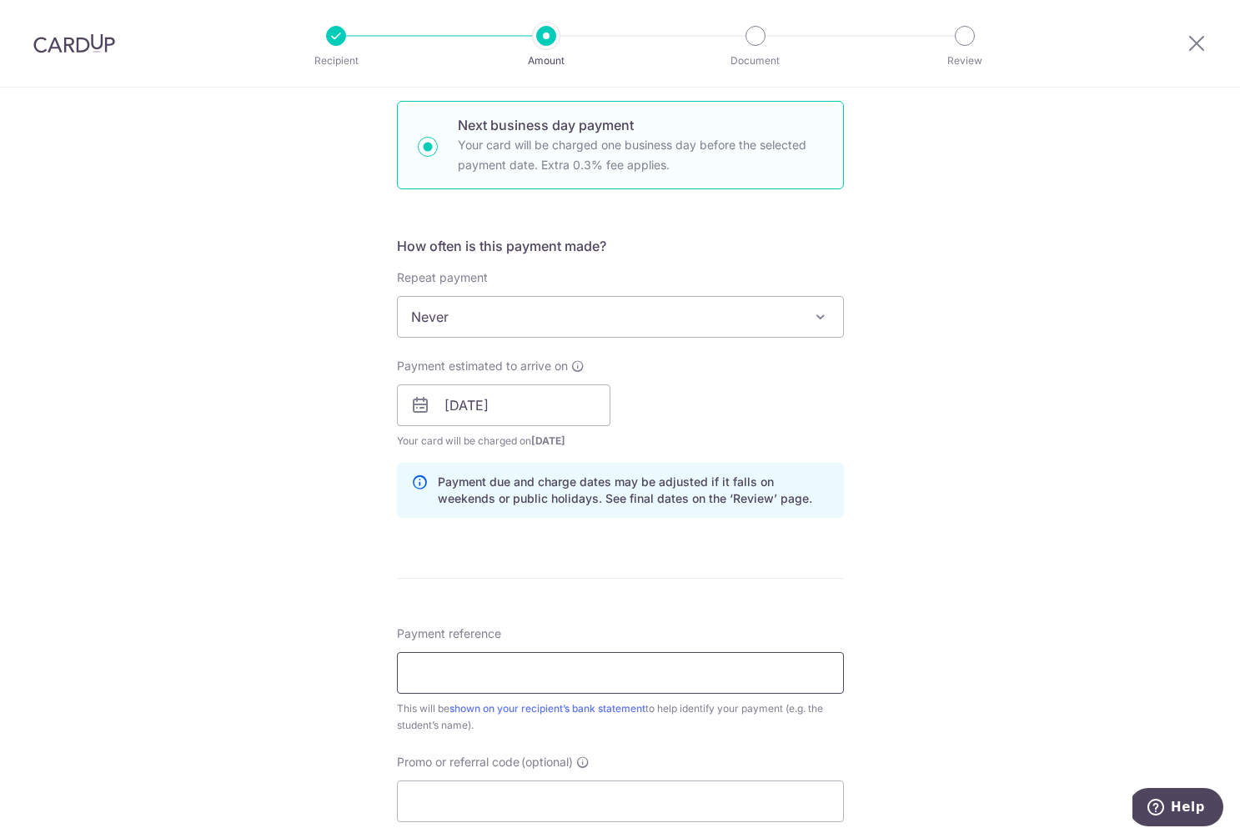
click at [485, 674] on input "Payment reference" at bounding box center [620, 673] width 447 height 42
paste input "123339"
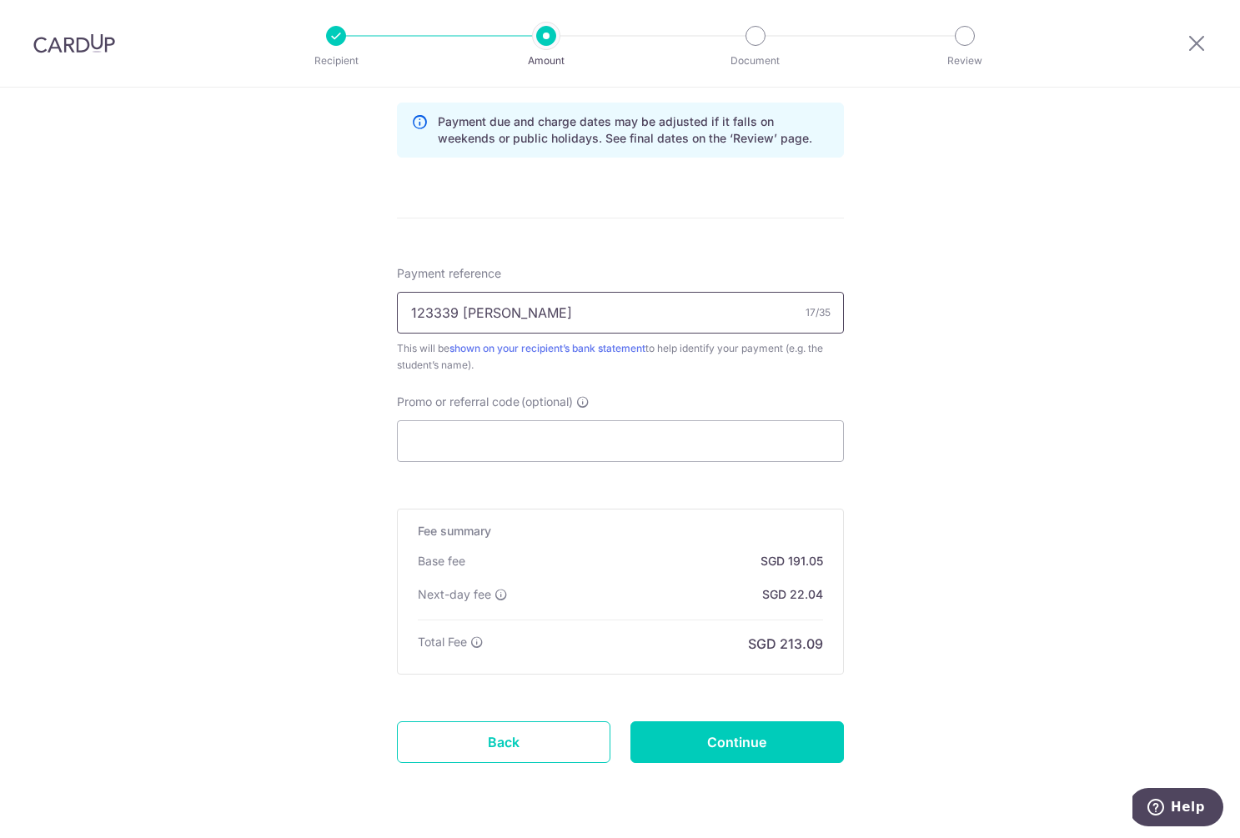
scroll to position [907, 0]
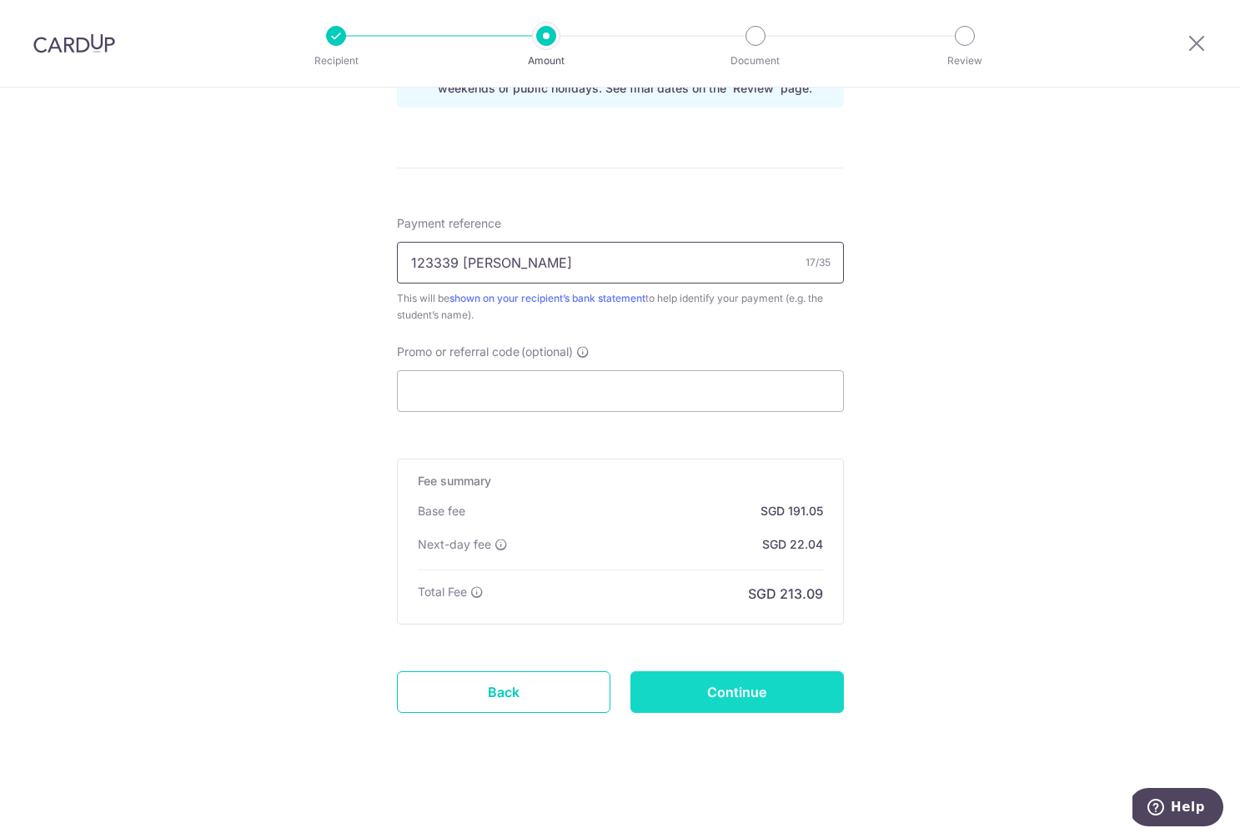
type input "123339 Seoah Hong"
click at [768, 684] on input "Continue" at bounding box center [738, 692] width 214 height 42
type input "Create Schedule"
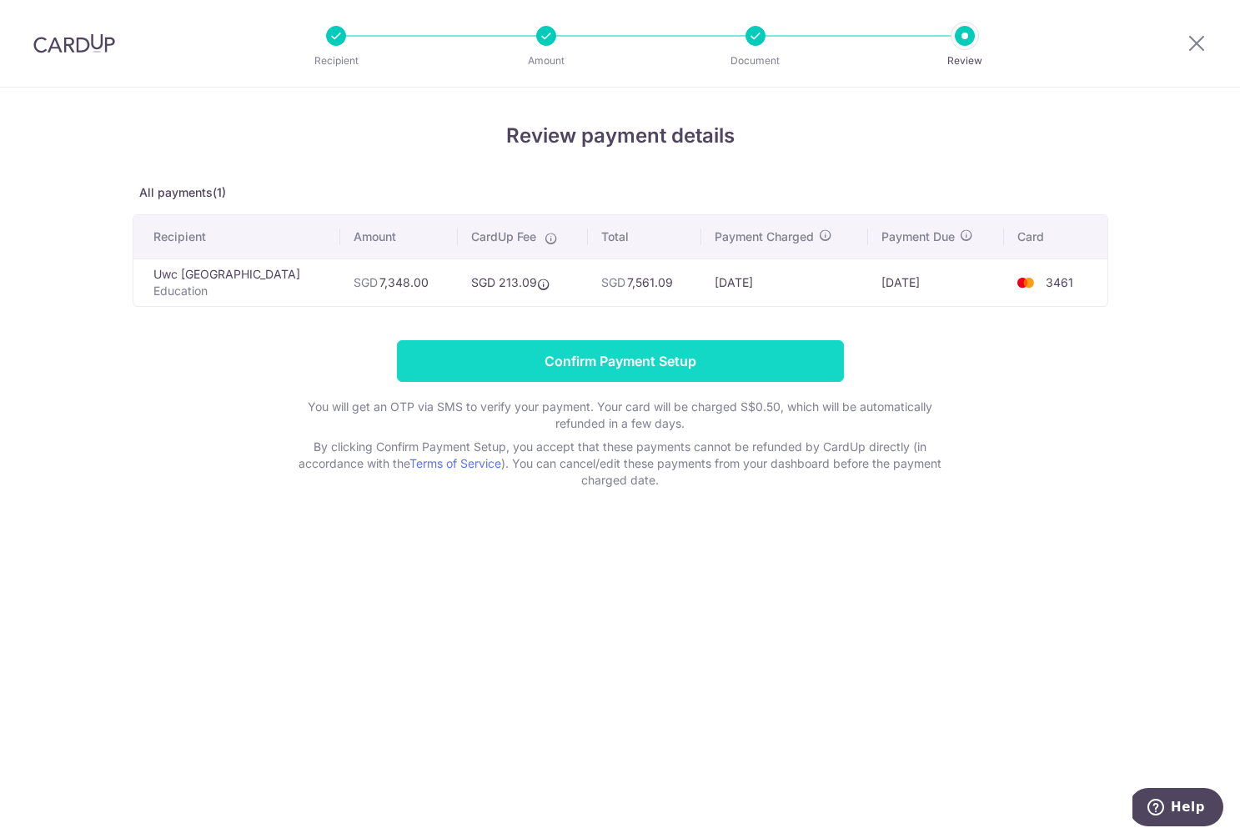
click at [712, 373] on input "Confirm Payment Setup" at bounding box center [620, 361] width 447 height 42
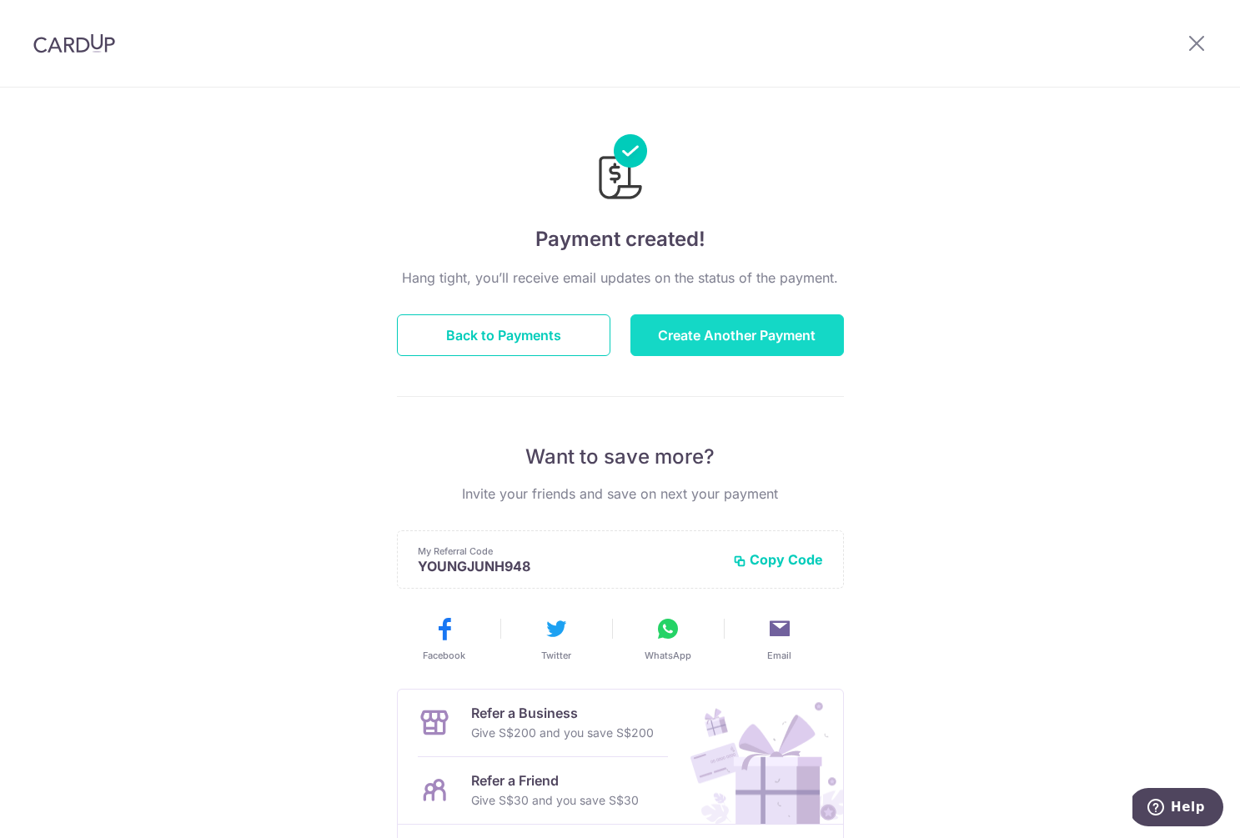
click at [745, 345] on button "Create Another Payment" at bounding box center [738, 335] width 214 height 42
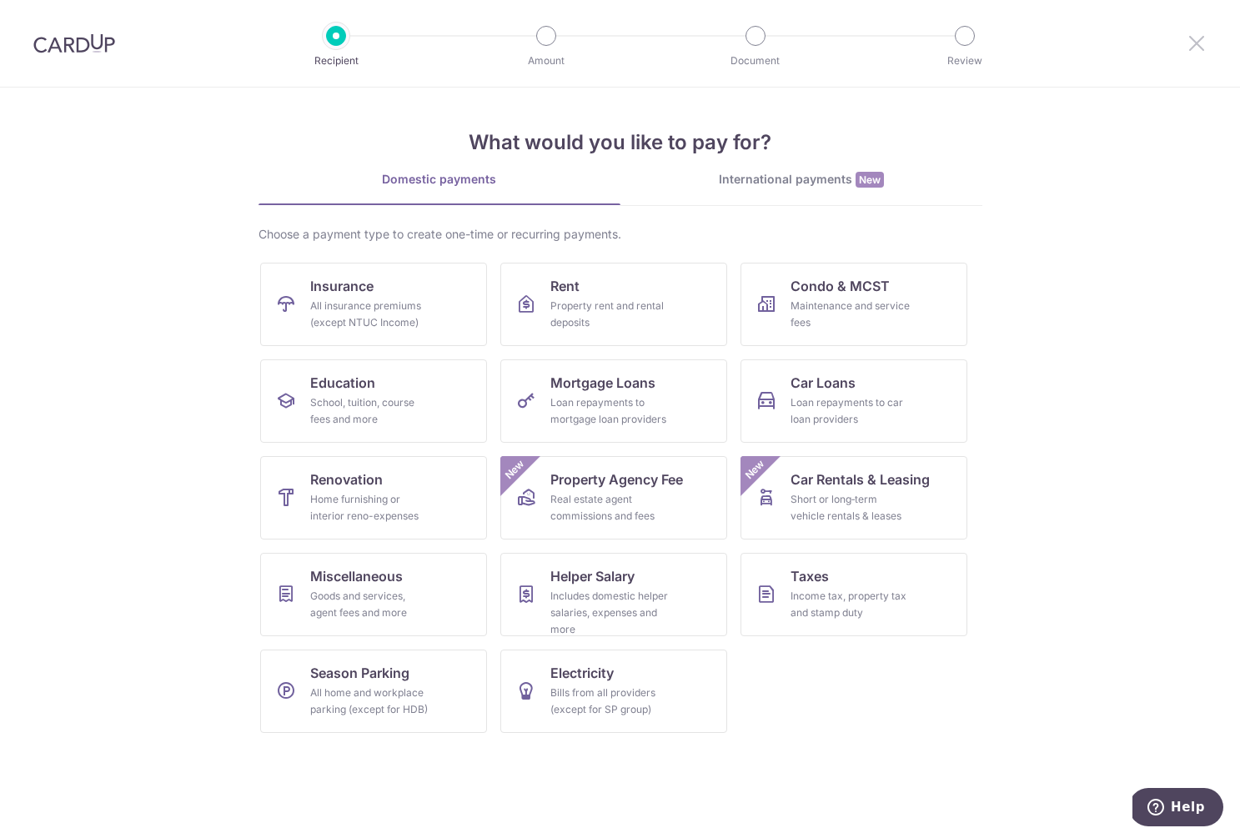
click at [1194, 49] on icon at bounding box center [1197, 43] width 20 height 21
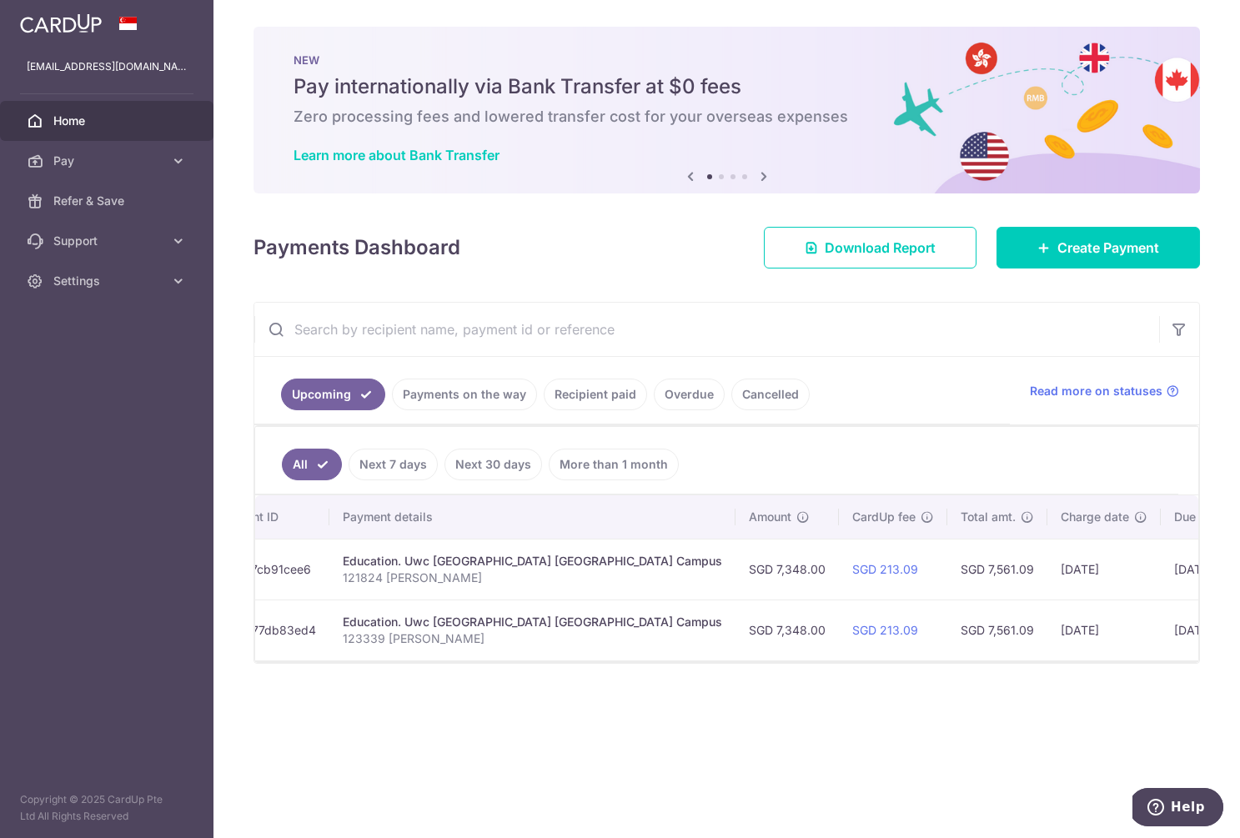
scroll to position [0, 326]
